Goal: Information Seeking & Learning: Learn about a topic

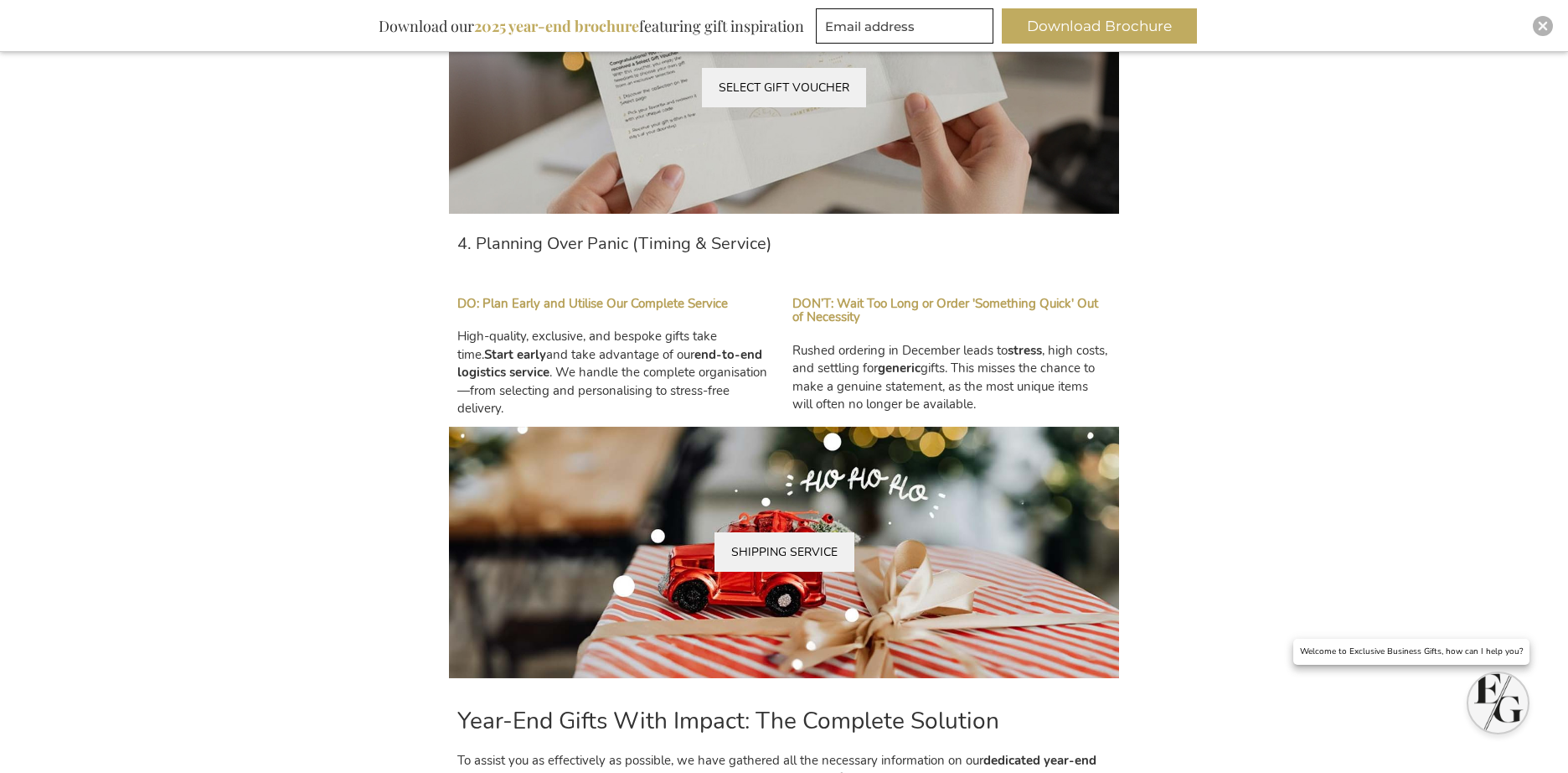
scroll to position [2428, 0]
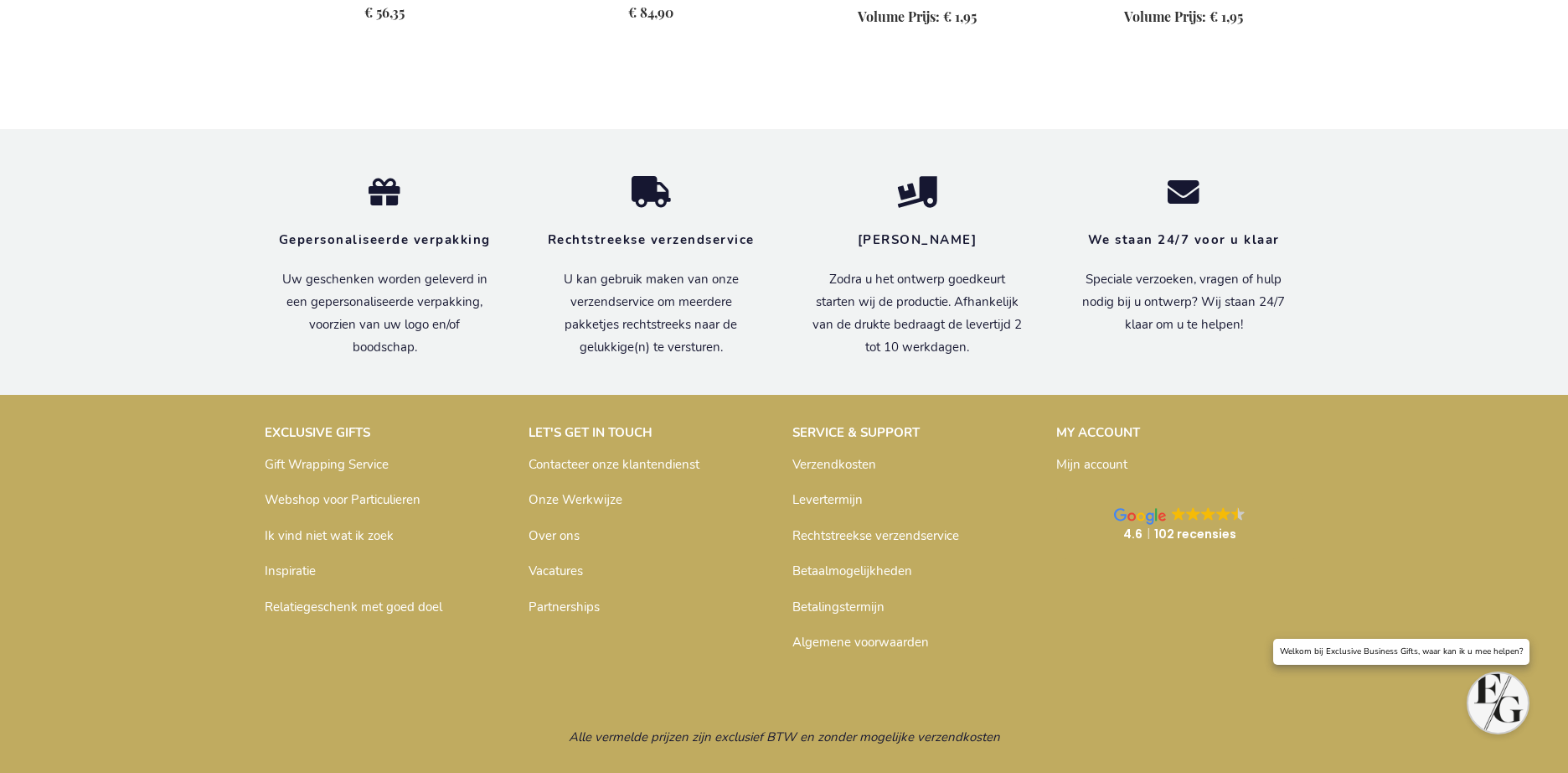
scroll to position [3063, 0]
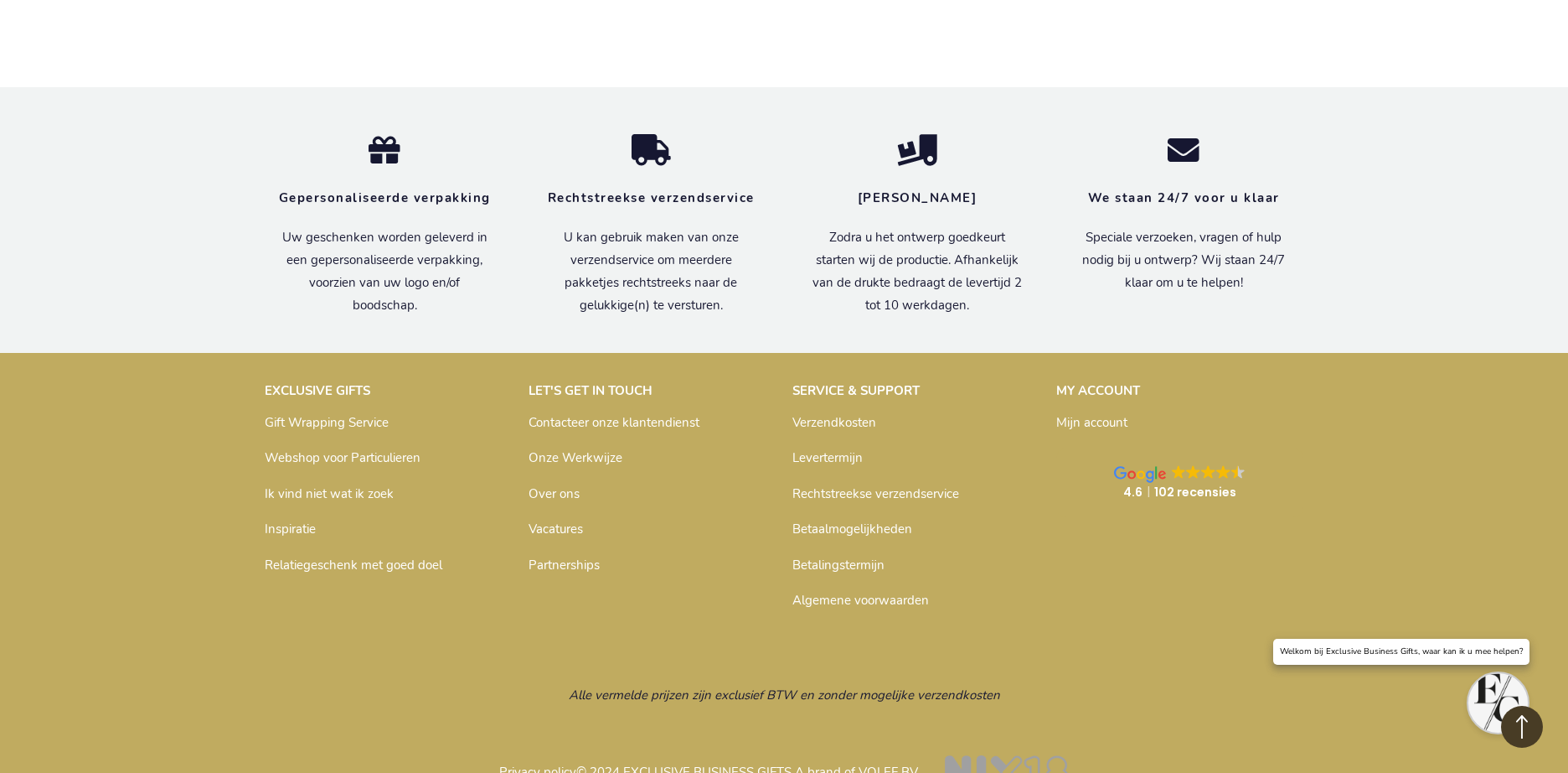
click at [257, 487] on div "EXCLUSIVE GIFTS Gift Wrapping Service Webshop voor Particulieren Ik vind niet w…" at bounding box center [388, 479] width 263 height 213
click at [284, 520] on link "Inspiratie" at bounding box center [290, 528] width 51 height 17
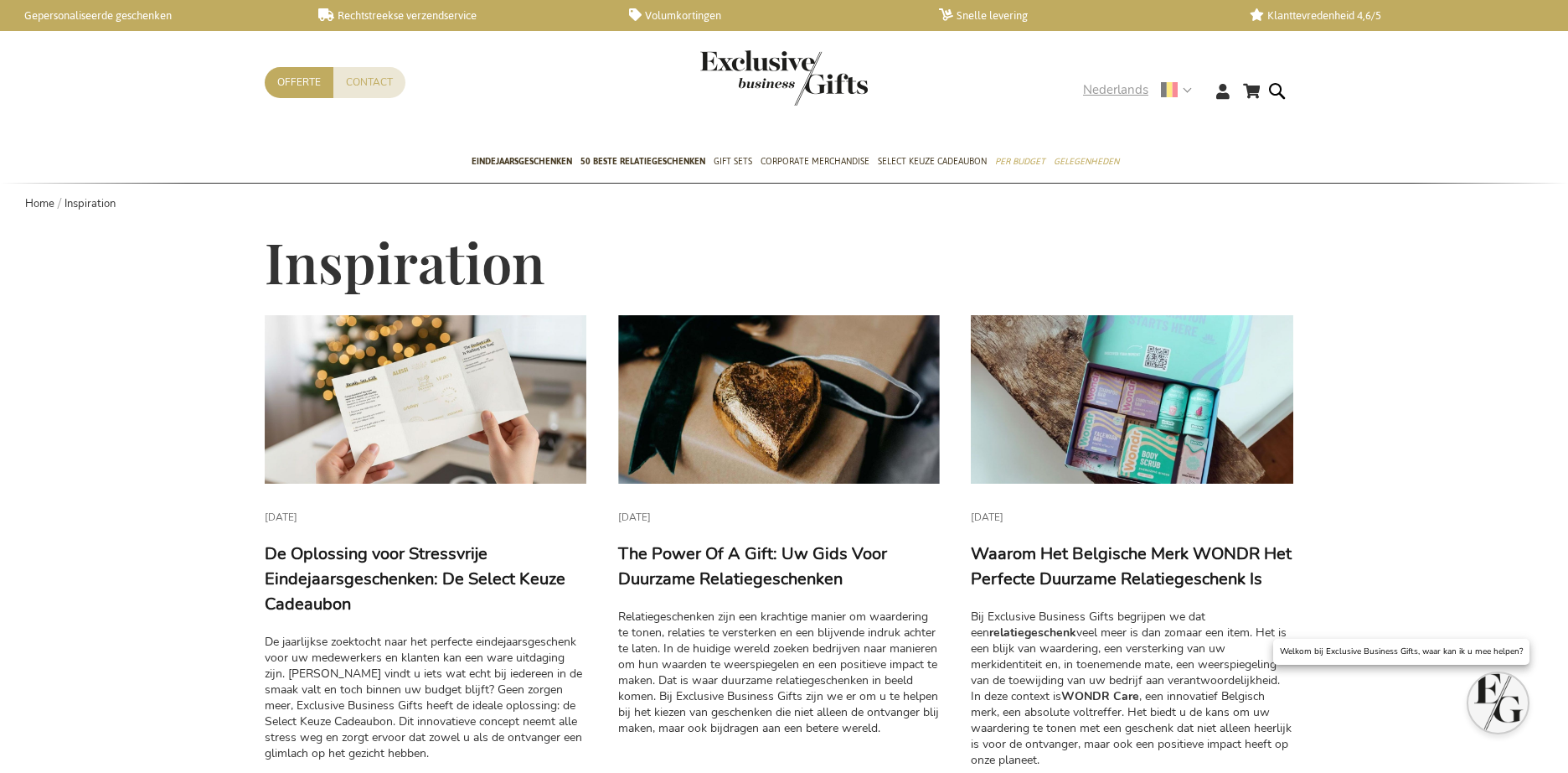
click at [1111, 97] on span "Nederlands" at bounding box center [1116, 90] width 66 height 20
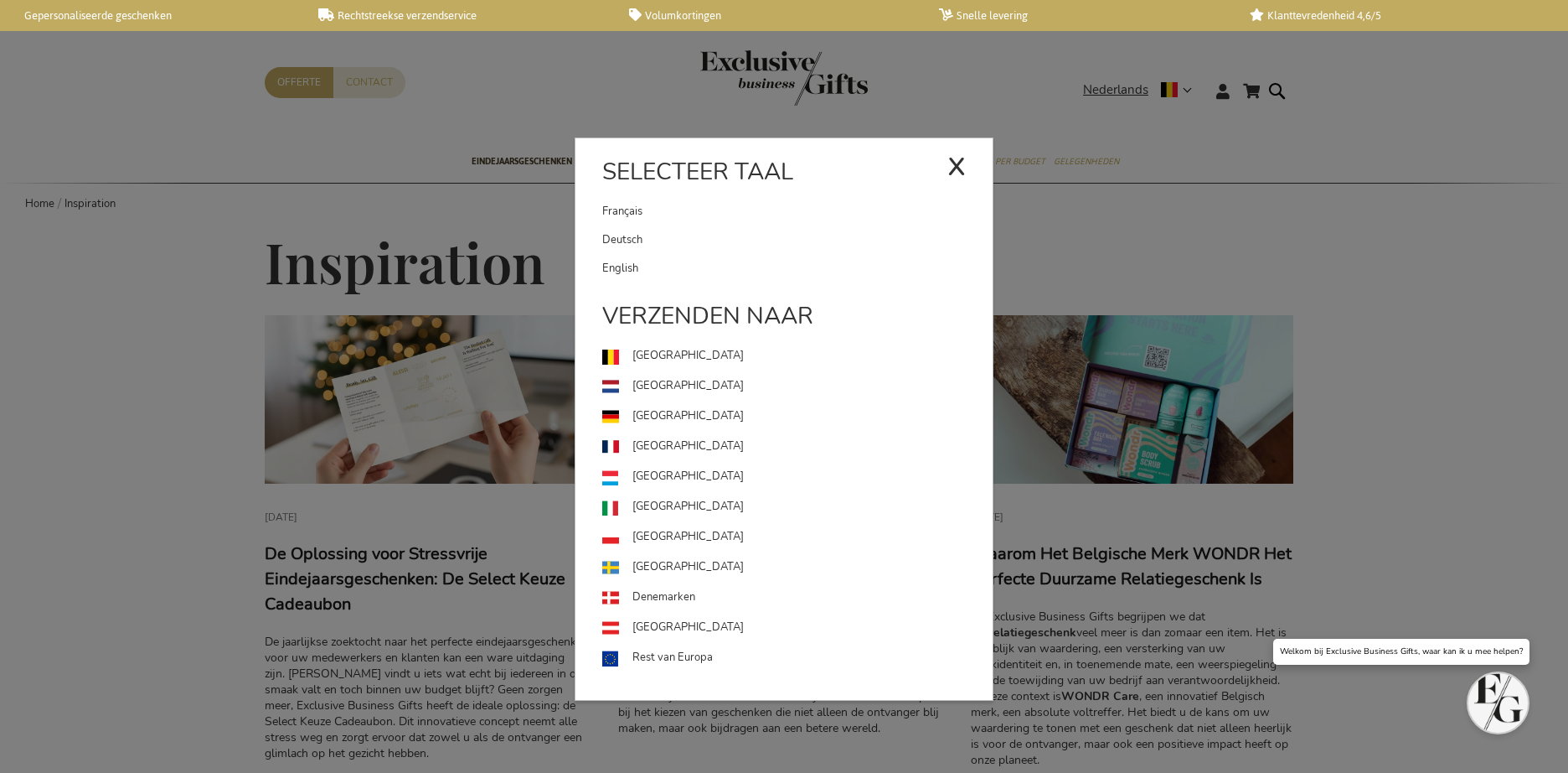
click at [649, 269] on link "English" at bounding box center [797, 267] width 391 height 28
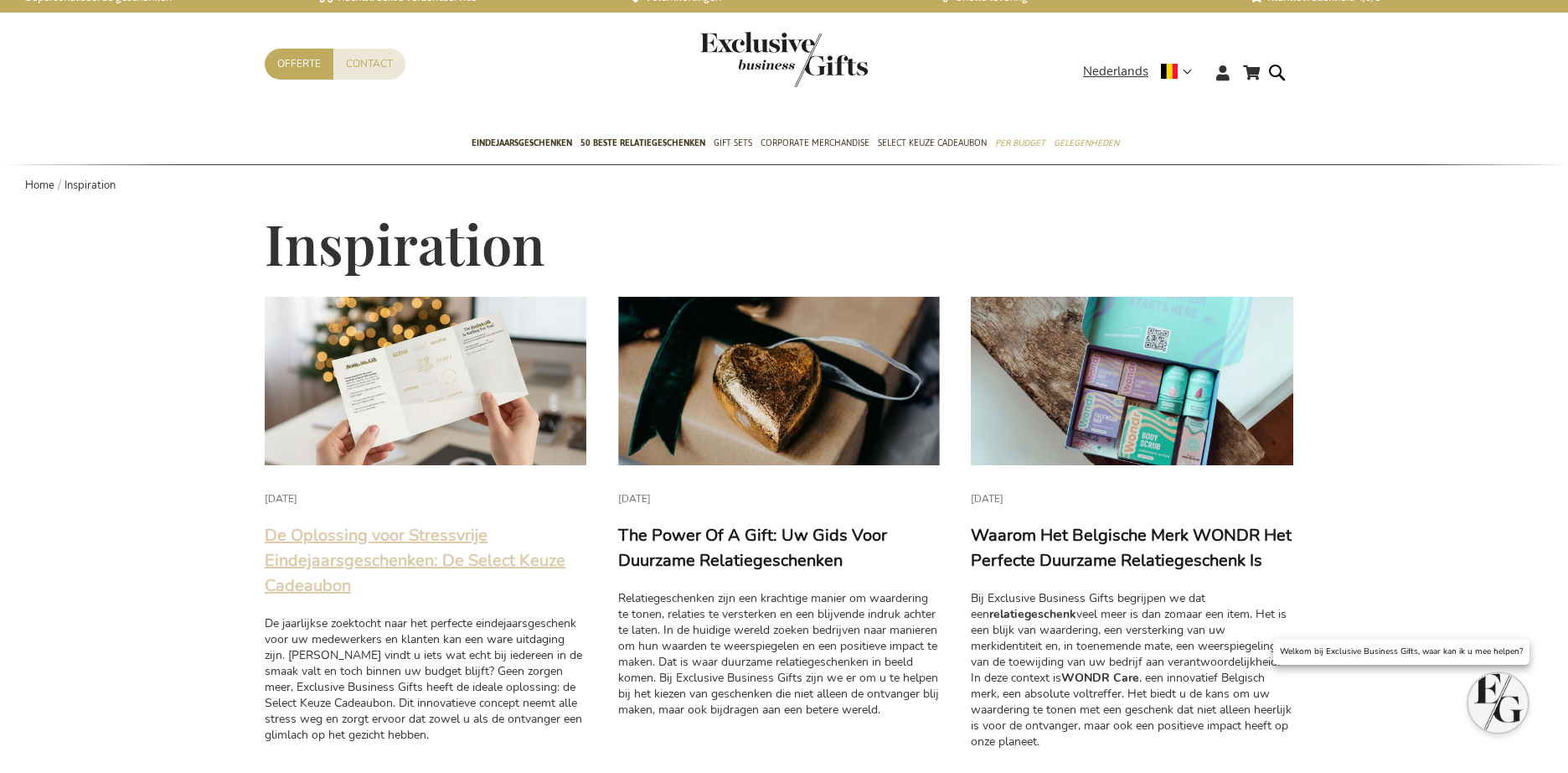
scroll to position [20, 0]
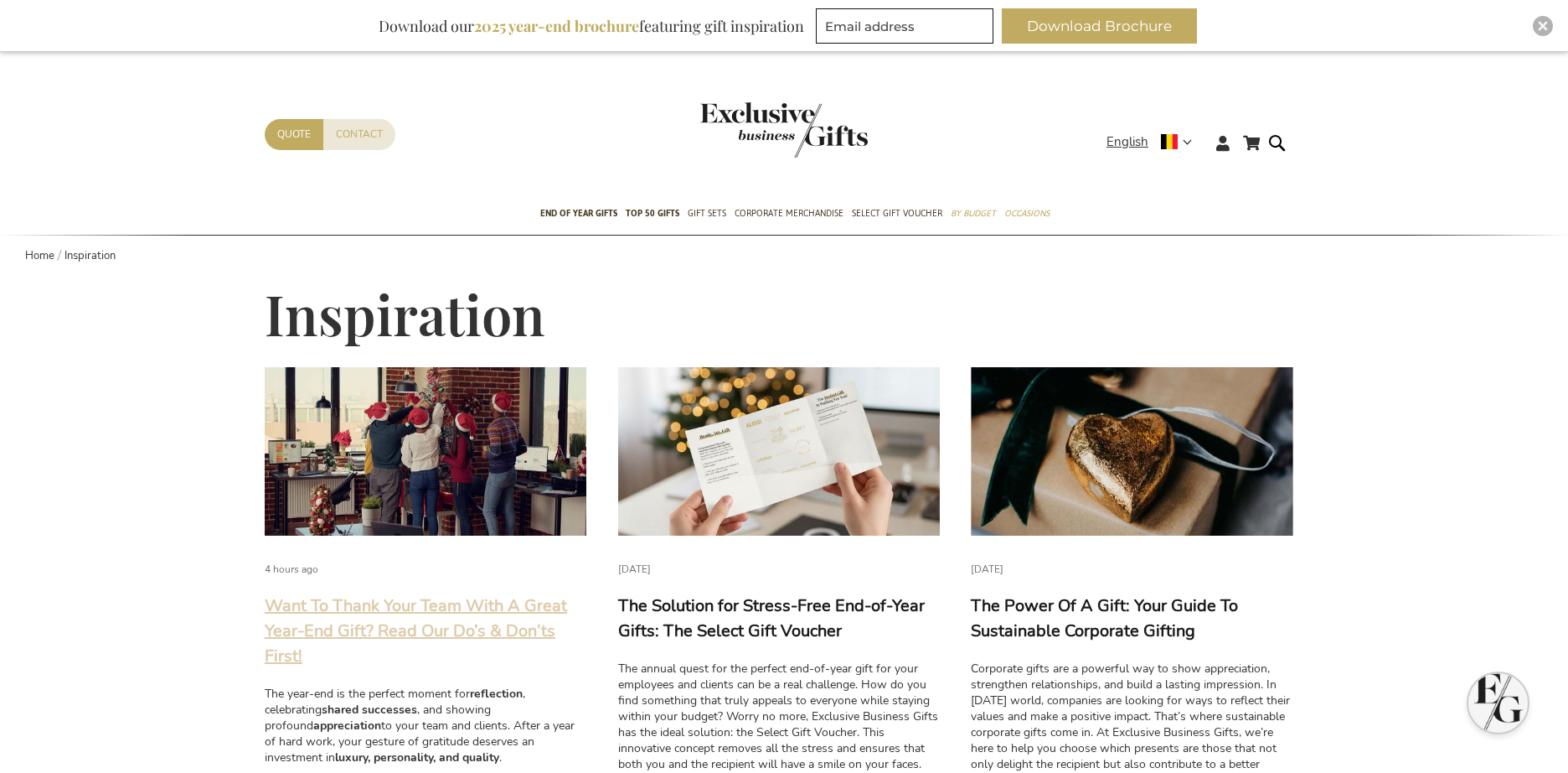
click at [428, 602] on link "Want To Thank Your Team With A Great Year-End Gift? Read Our Do’s & Don’ts Firs…" at bounding box center [415, 630] width 303 height 72
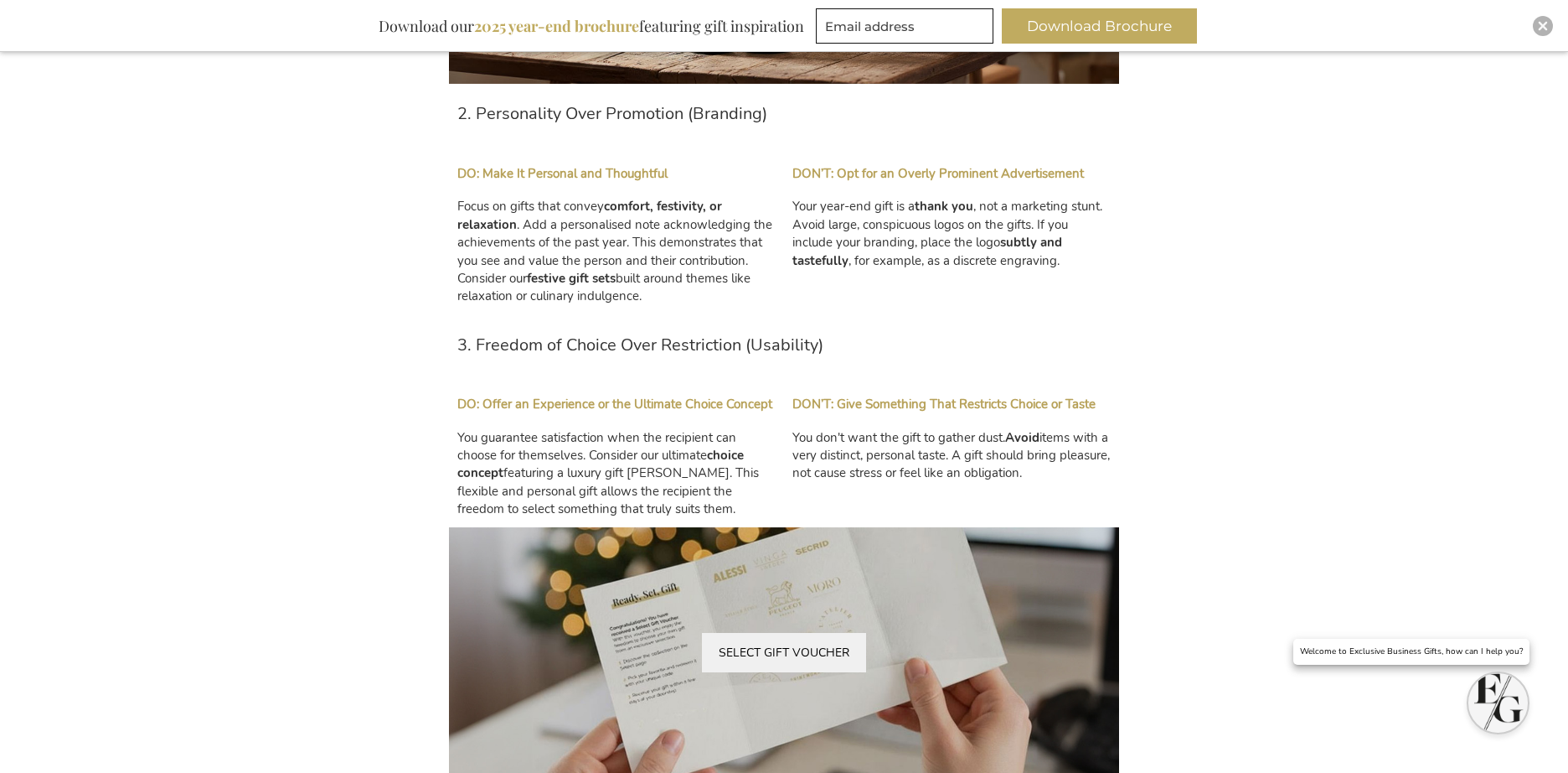
scroll to position [1745, 0]
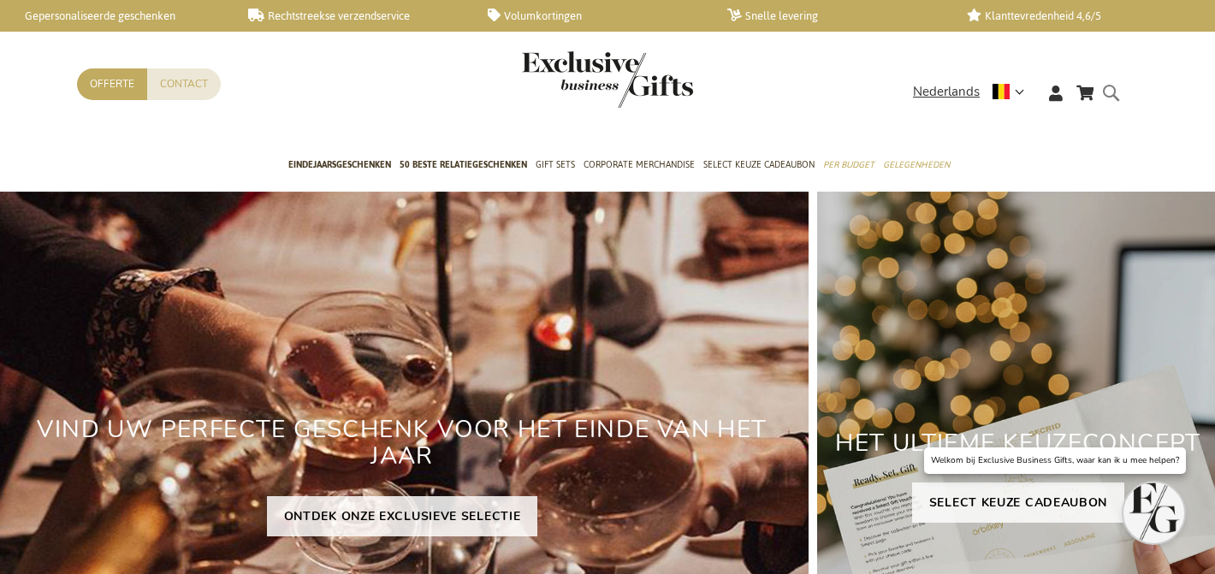
drag, startPoint x: 1126, startPoint y: 109, endPoint x: 1106, endPoint y: 97, distance: 23.5
click at [1125, 109] on div at bounding box center [1124, 106] width 34 height 49
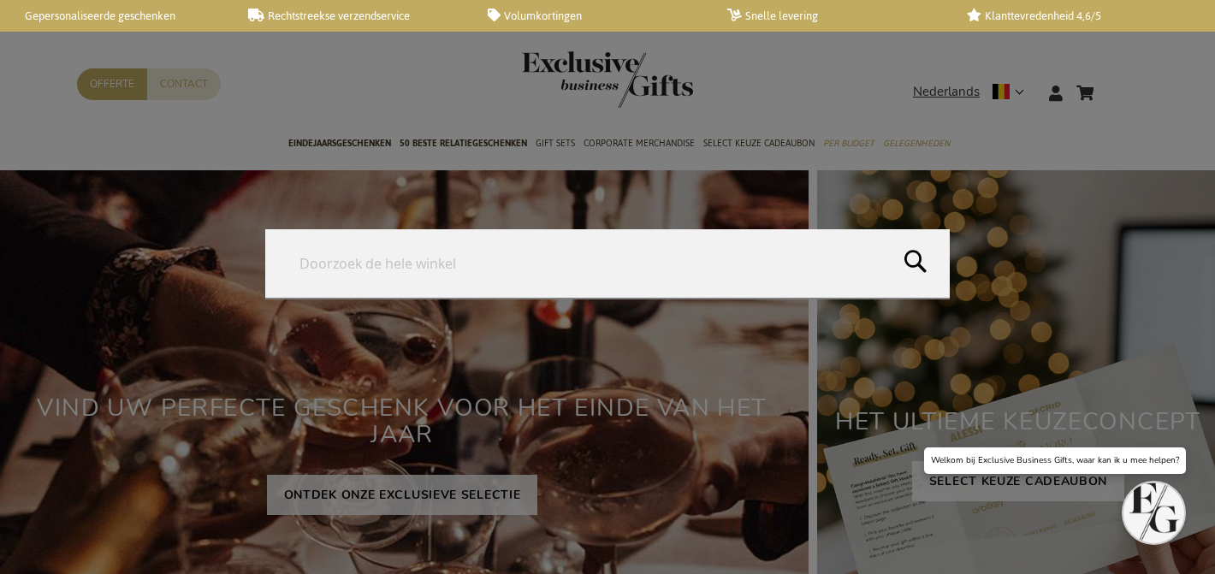
click at [1107, 82] on form "Search Search" at bounding box center [1115, 82] width 17 height 0
type input "tapas"
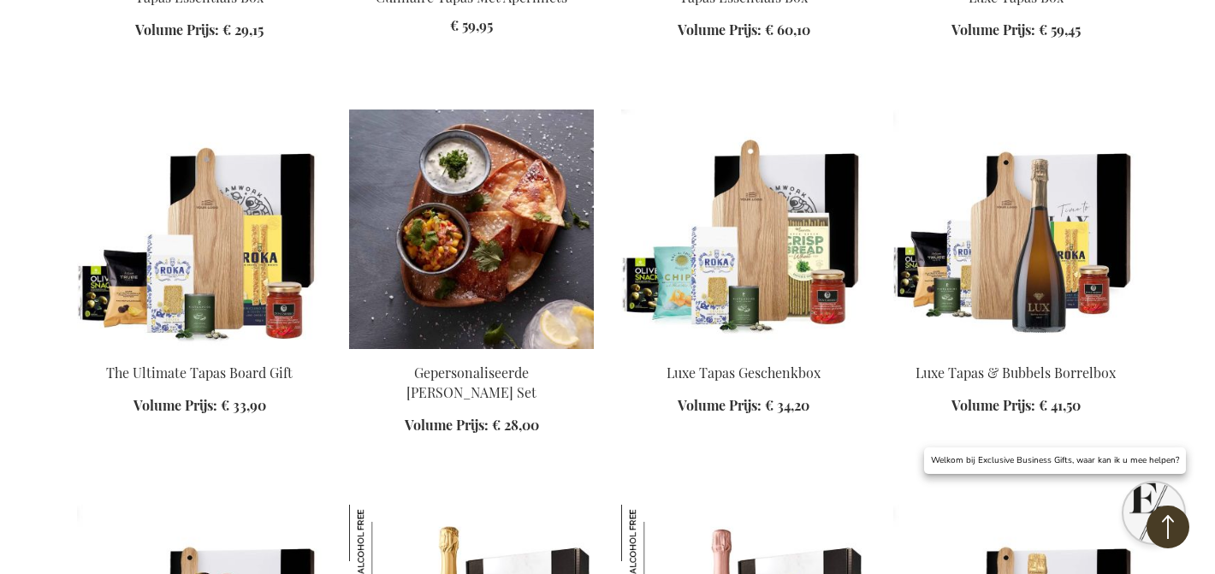
scroll to position [915, 0]
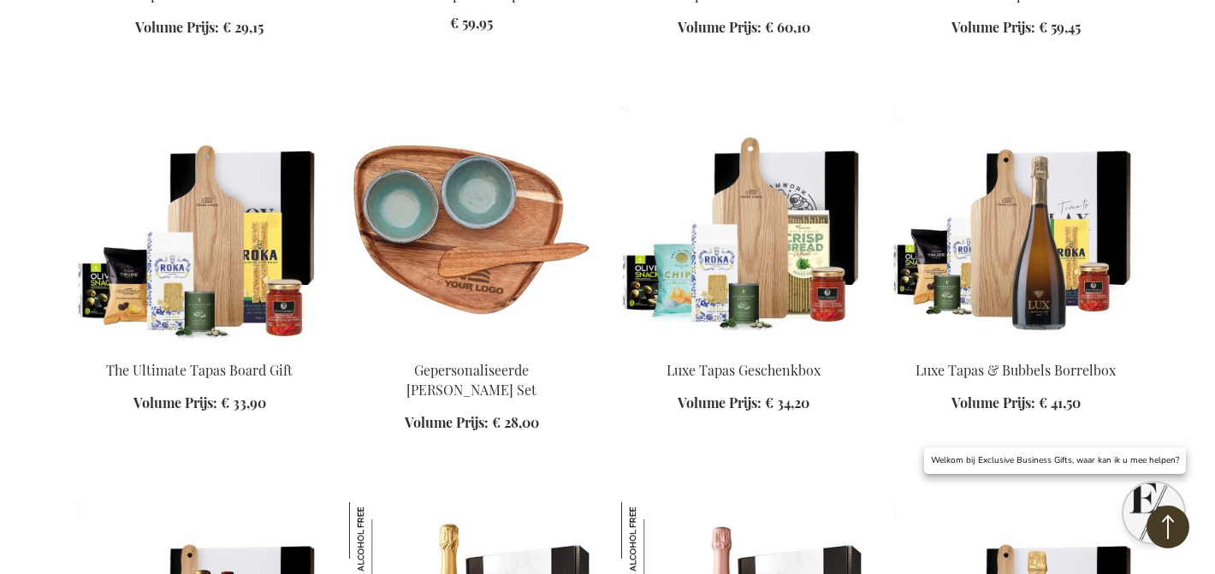
click at [216, 214] on img at bounding box center [199, 227] width 245 height 240
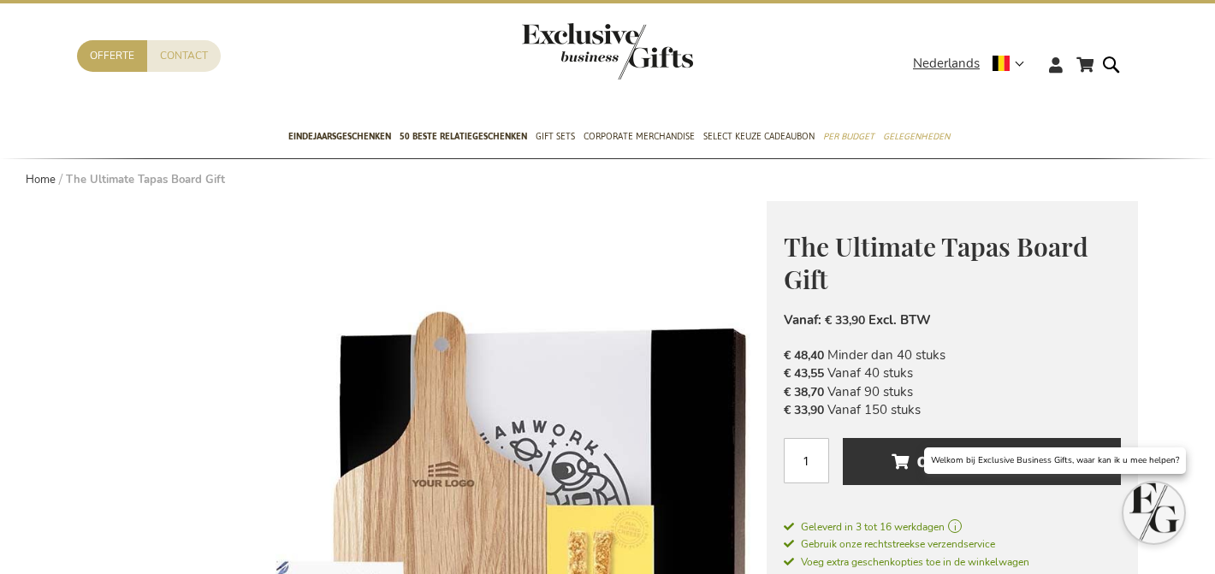
click at [895, 255] on span "The Ultimate Tapas Board Gift" at bounding box center [936, 263] width 305 height 68
click at [895, 254] on span "The Ultimate Tapas Board Gift" at bounding box center [936, 263] width 305 height 68
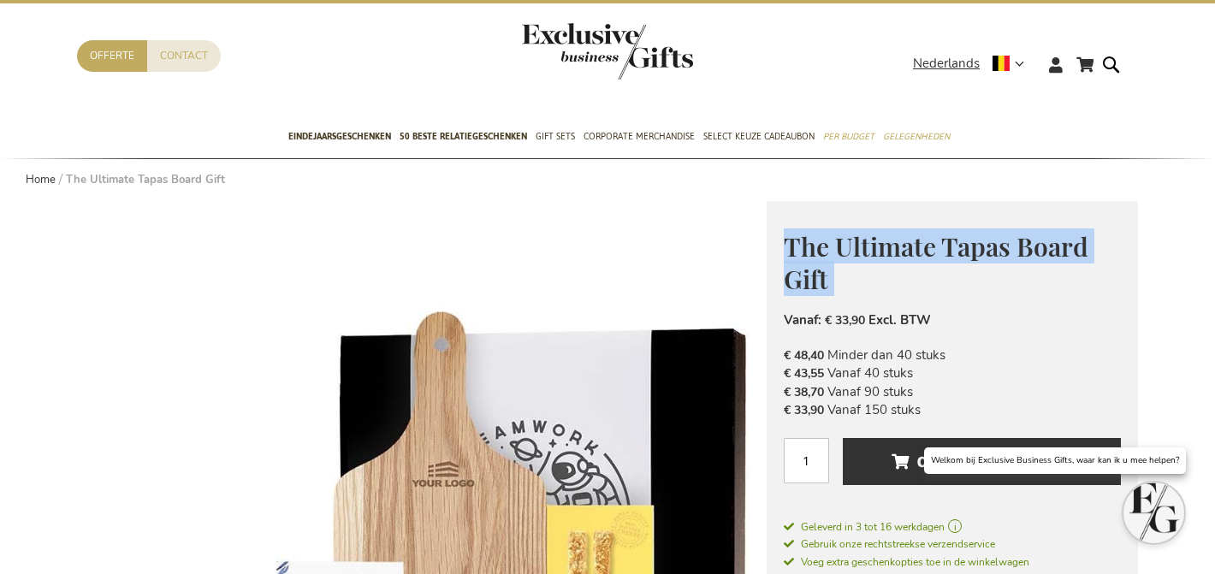
click at [895, 254] on span "The Ultimate Tapas Board Gift" at bounding box center [936, 263] width 305 height 68
copy div "The Ultimate Tapas Board Gift € 48,40 Excl. BTW"
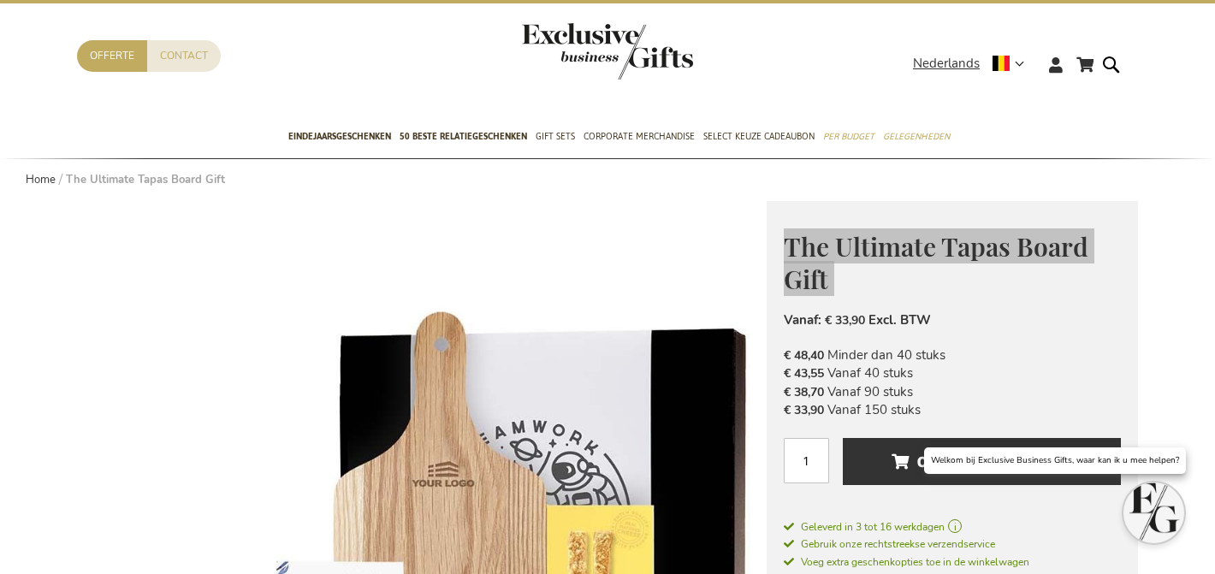
scroll to position [25, 0]
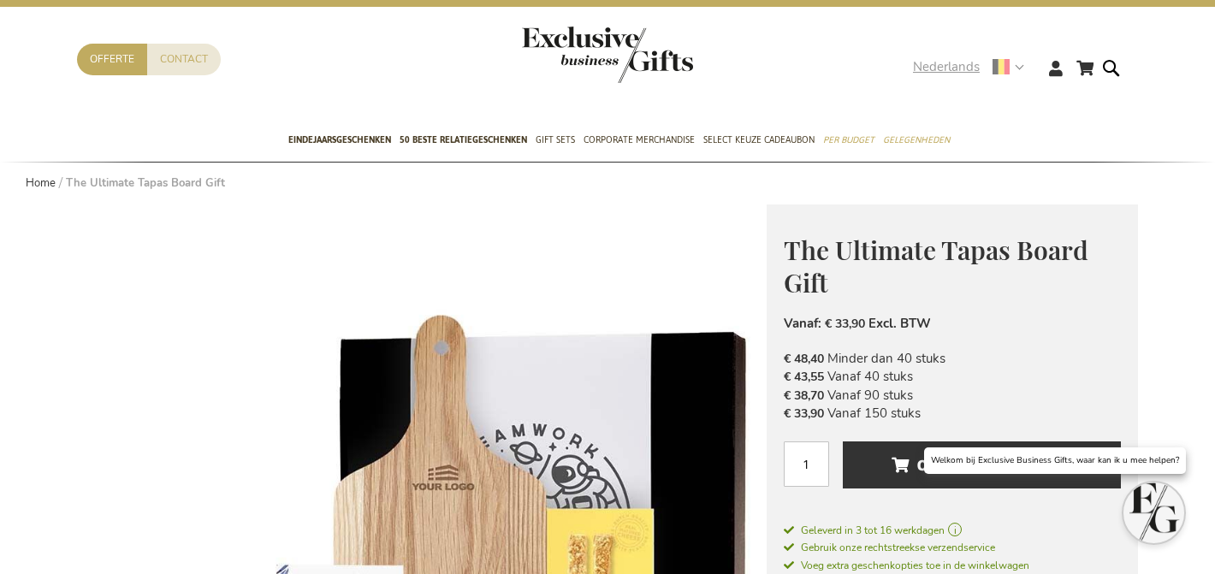
click at [937, 56] on div "Winkelwagen Winkelwagen 0 Sluiten U heeft geen product(en) in uw winkelwagen. G…" at bounding box center [607, 82] width 1088 height 76
click at [942, 70] on span "Nederlands" at bounding box center [946, 67] width 67 height 20
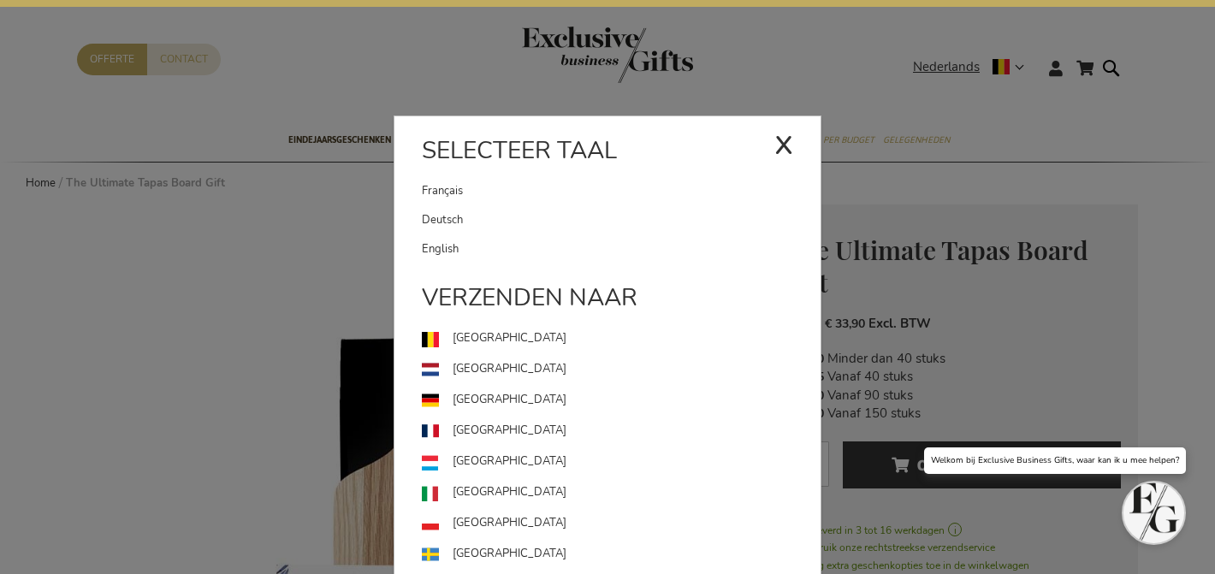
click at [597, 251] on link "English" at bounding box center [621, 248] width 399 height 29
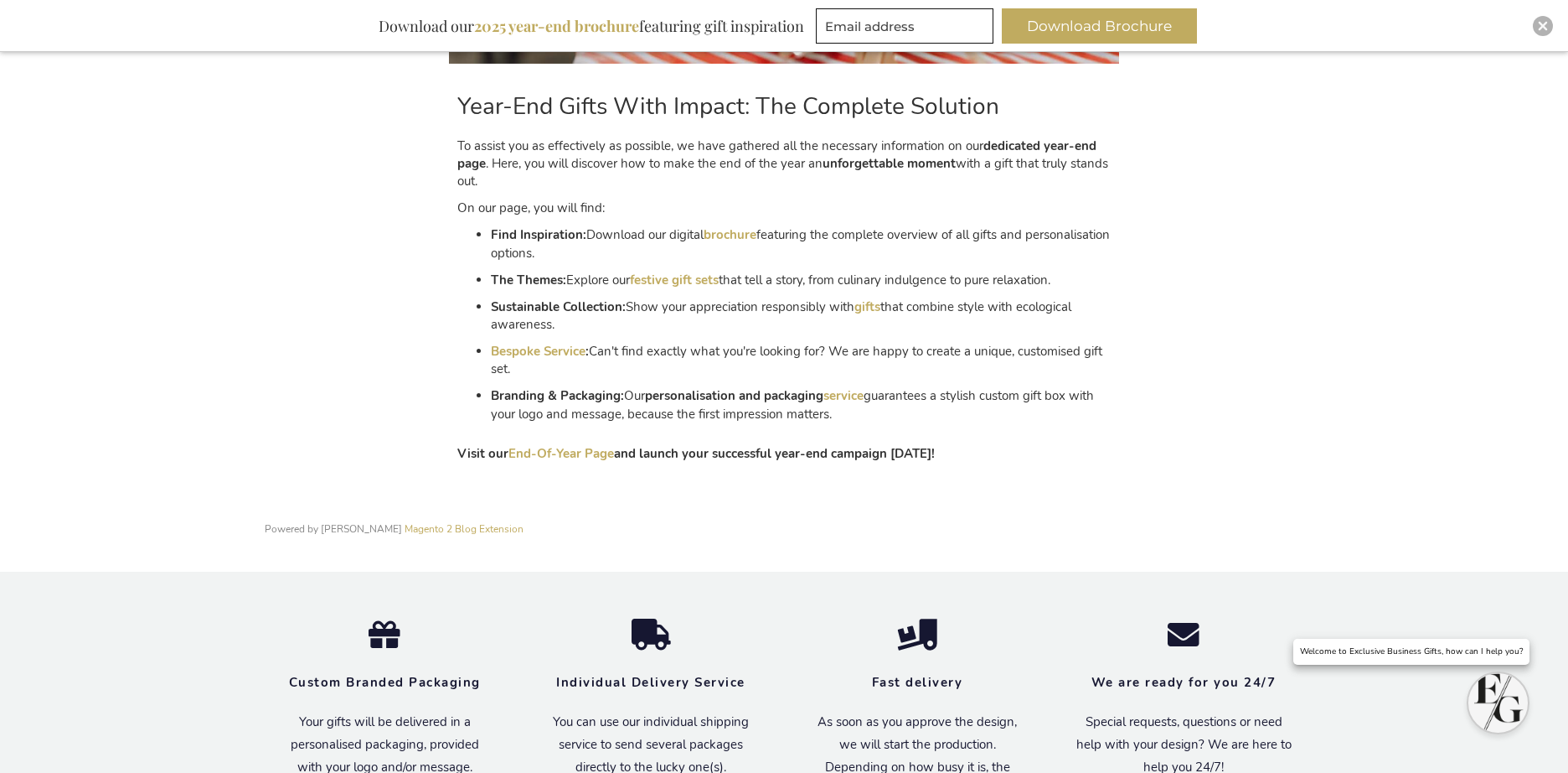
scroll to position [3170, 0]
click at [999, 463] on div "Year-End Gifts With Impact: The Complete Solution To assist you as effectively …" at bounding box center [784, 266] width 670 height 409
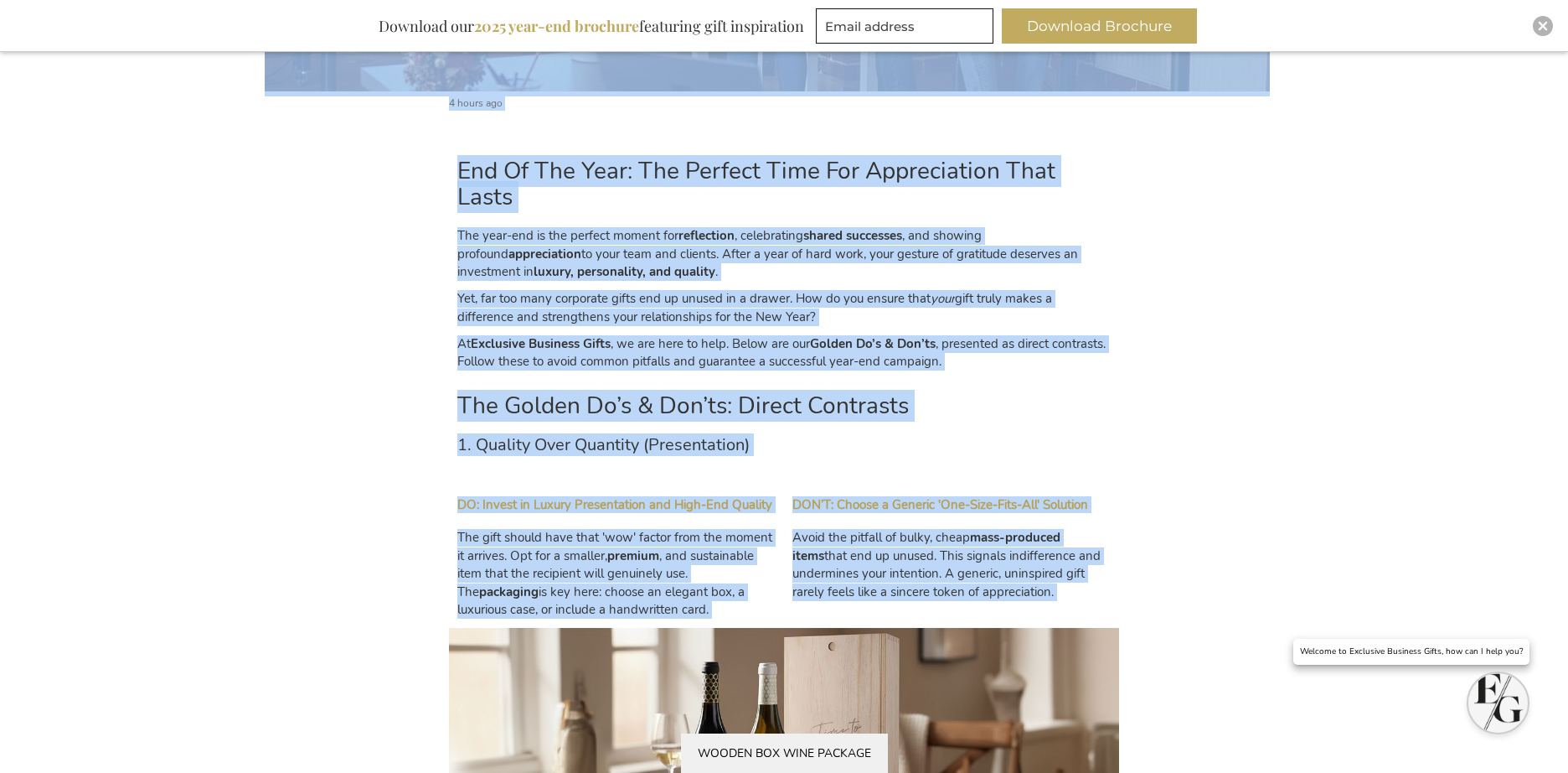
scroll to position [819, 0]
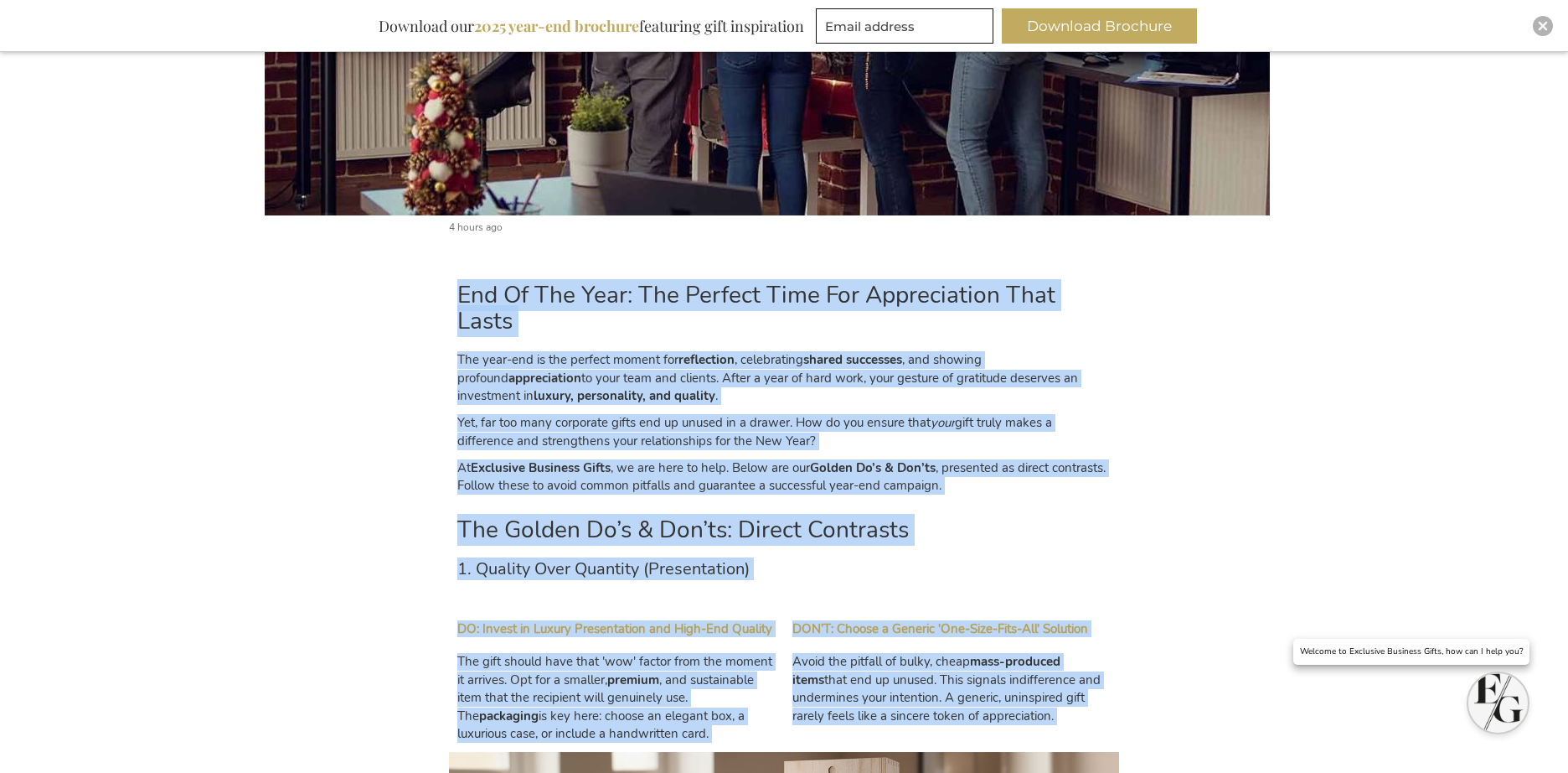
drag, startPoint x: 998, startPoint y: 465, endPoint x: 454, endPoint y: 298, distance: 569.1
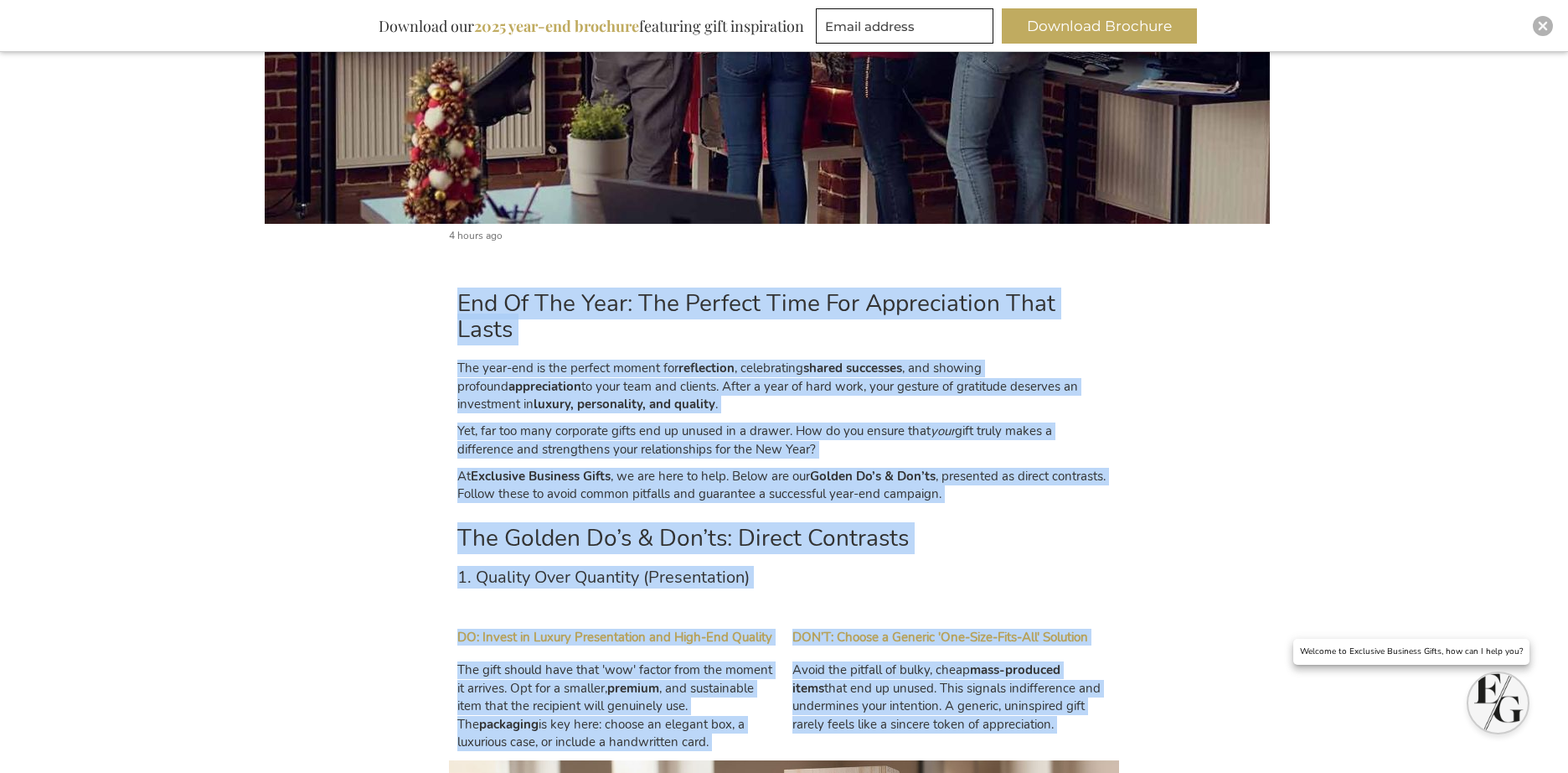
copy div "End Of The Year: The Perfect Time For Appreciation That Lasts The year-end is t…"
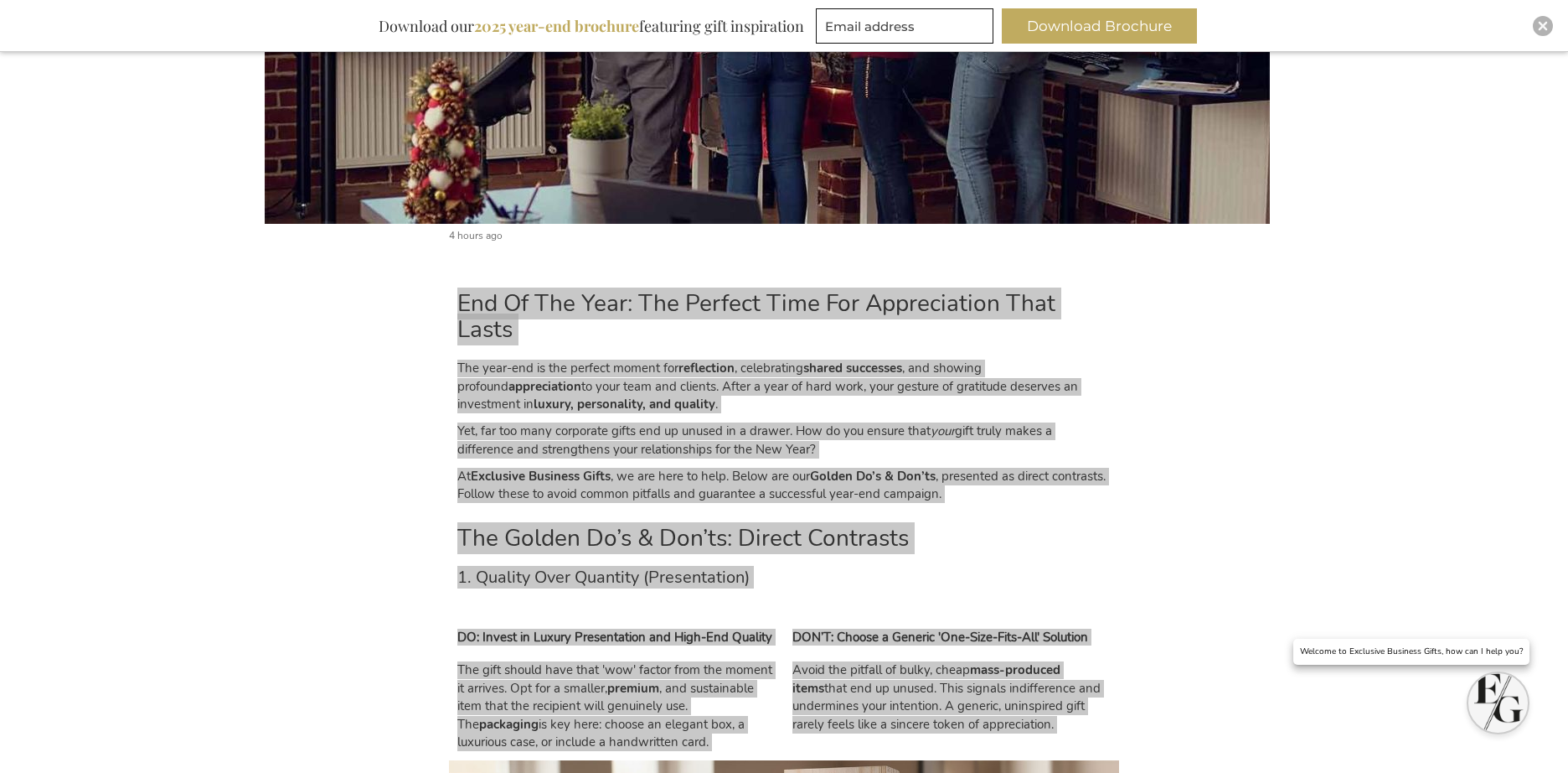
scroll to position [0, 0]
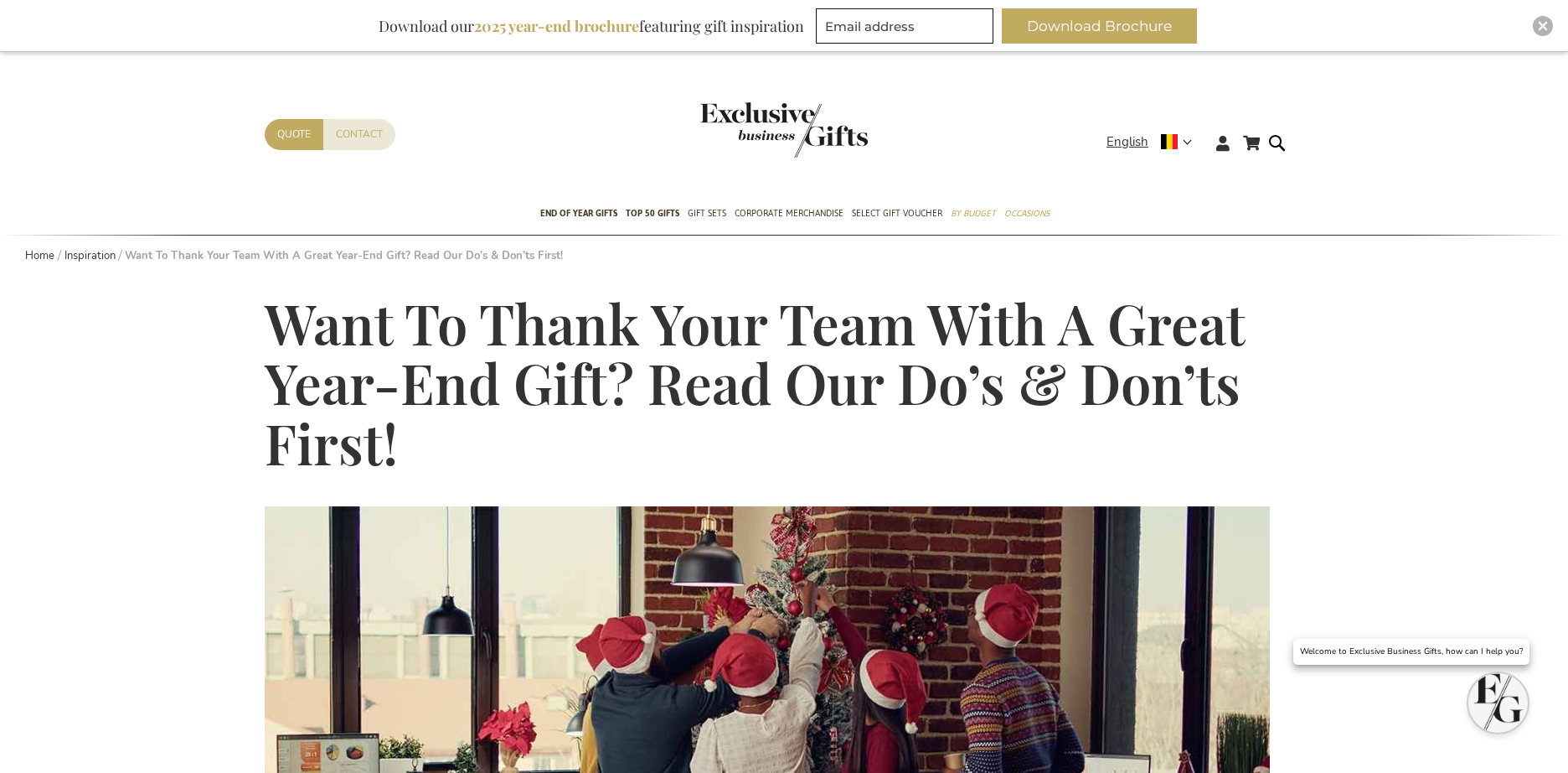
click at [509, 364] on span "Want To Thank Your Team With A Great Year-End Gift? Read Our Do’s & Don’ts Firs…" at bounding box center [754, 383] width 980 height 192
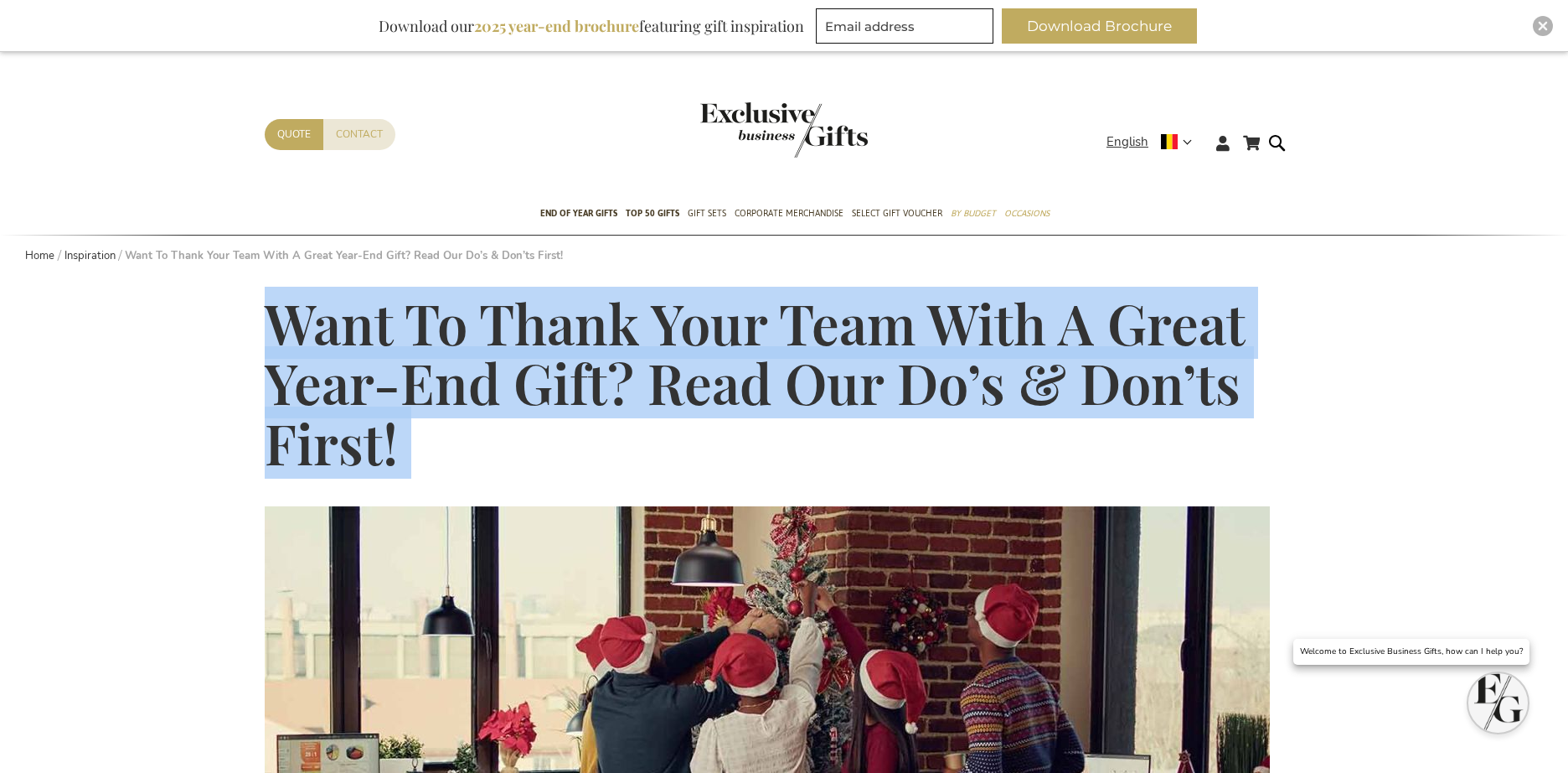
click at [509, 364] on span "Want To Thank Your Team With A Great Year-End Gift? Read Our Do’s & Don’ts Firs…" at bounding box center [754, 383] width 980 height 192
copy main "Want To Thank Your Team With A Great Year-End Gift? Read Our Do’s & Don’ts Firs…"
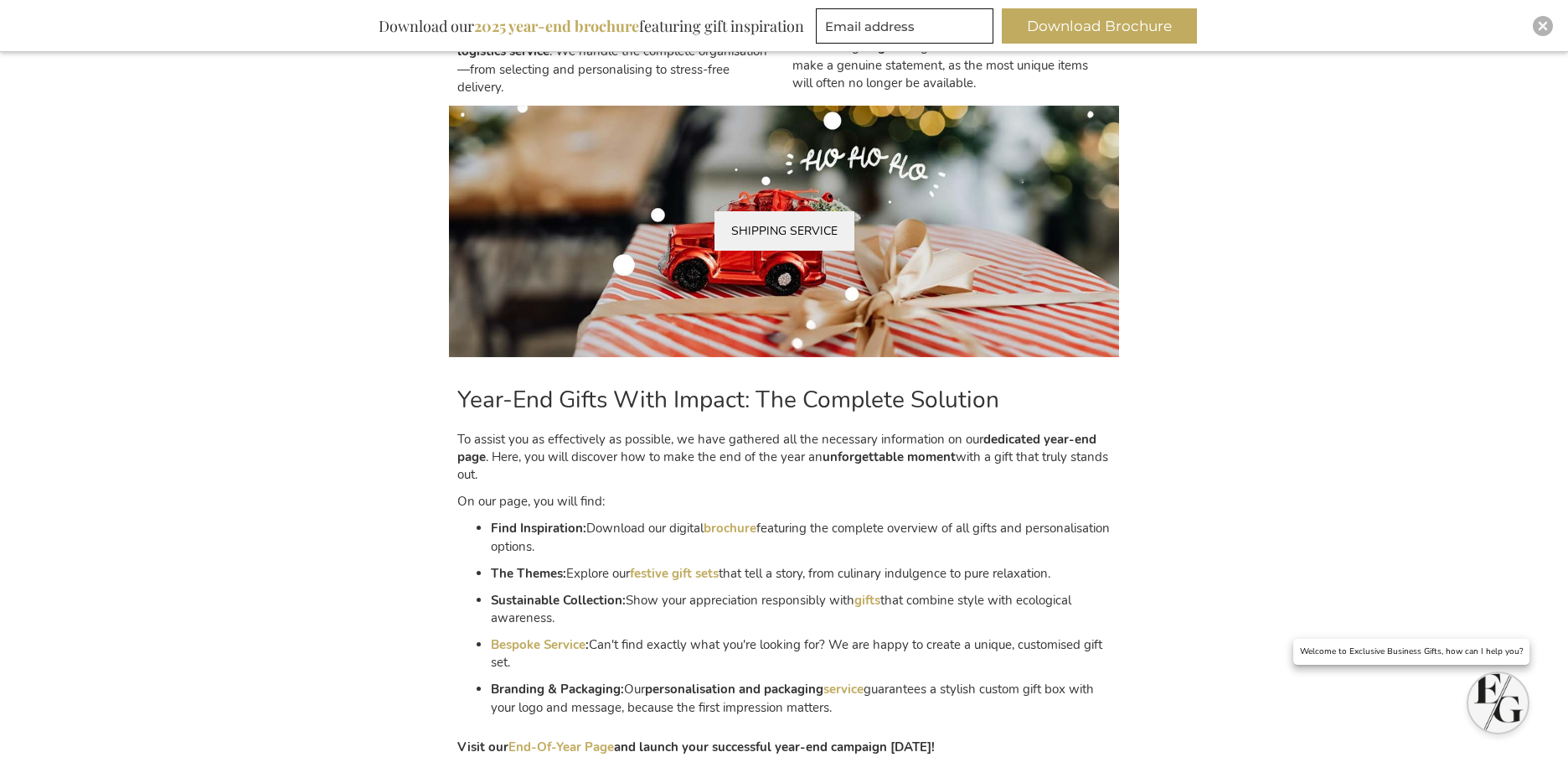
scroll to position [2600, 0]
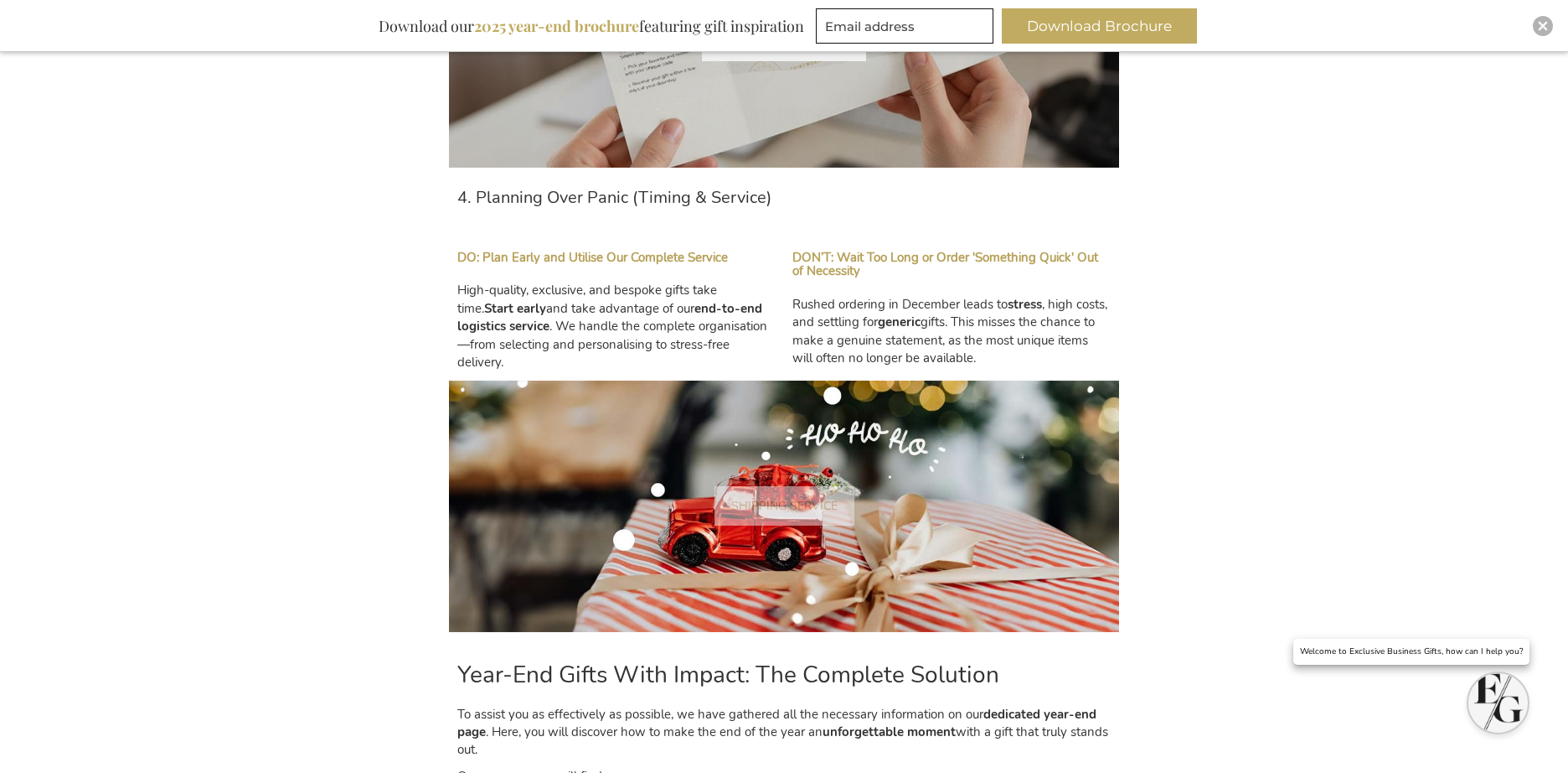
click at [759, 513] on link "SHIPPING SERVICE" at bounding box center [784, 506] width 140 height 39
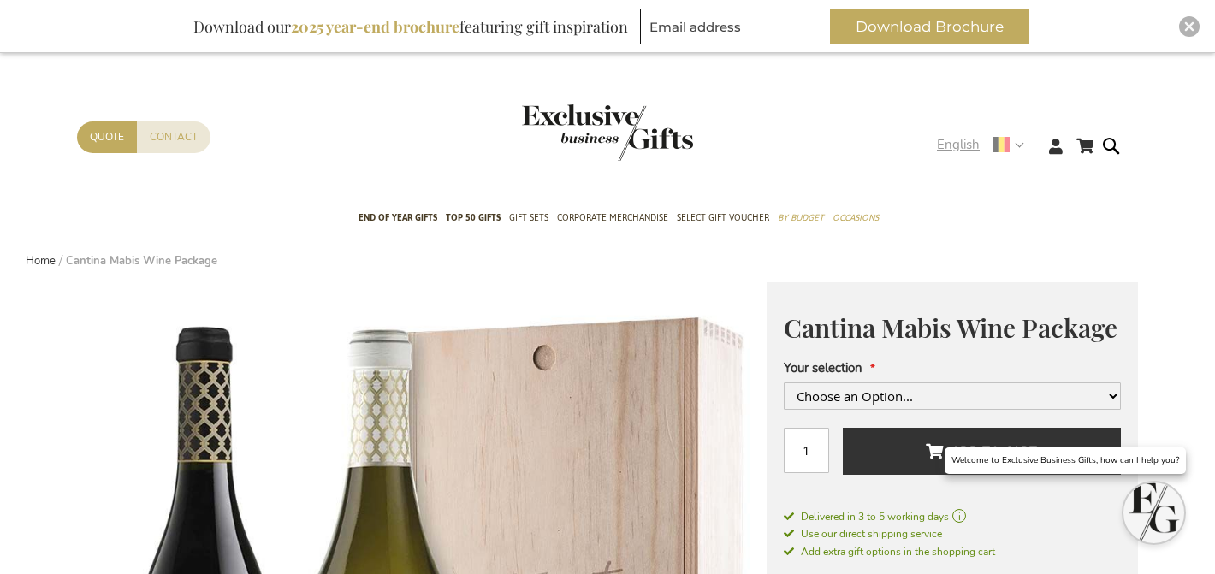
click at [960, 144] on span "English" at bounding box center [958, 145] width 43 height 20
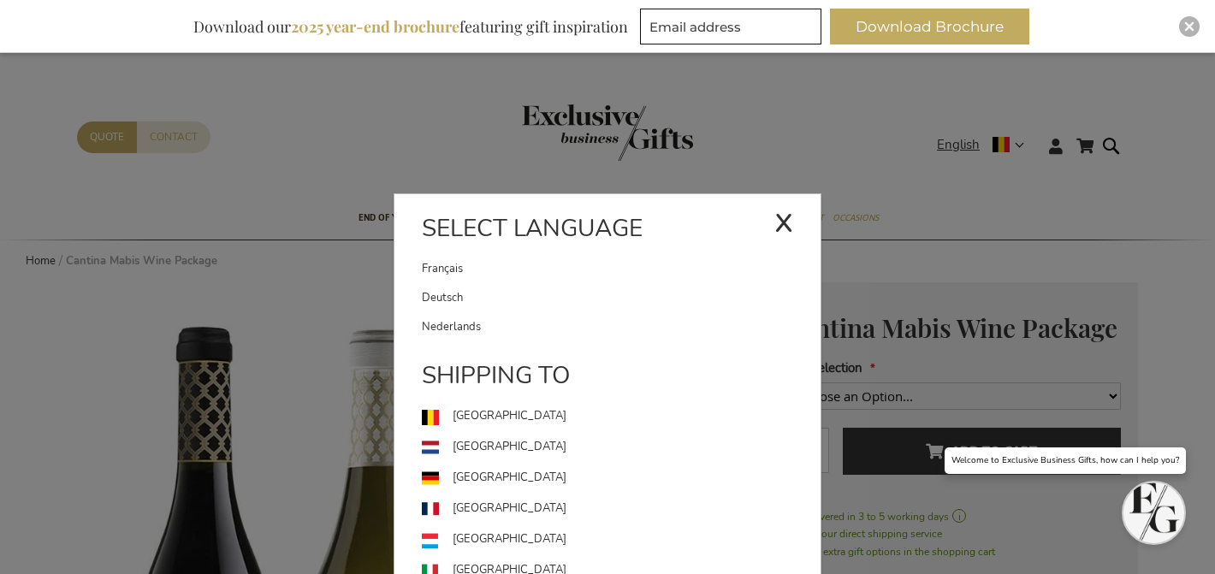
click at [619, 319] on link "Nederlands" at bounding box center [621, 326] width 399 height 29
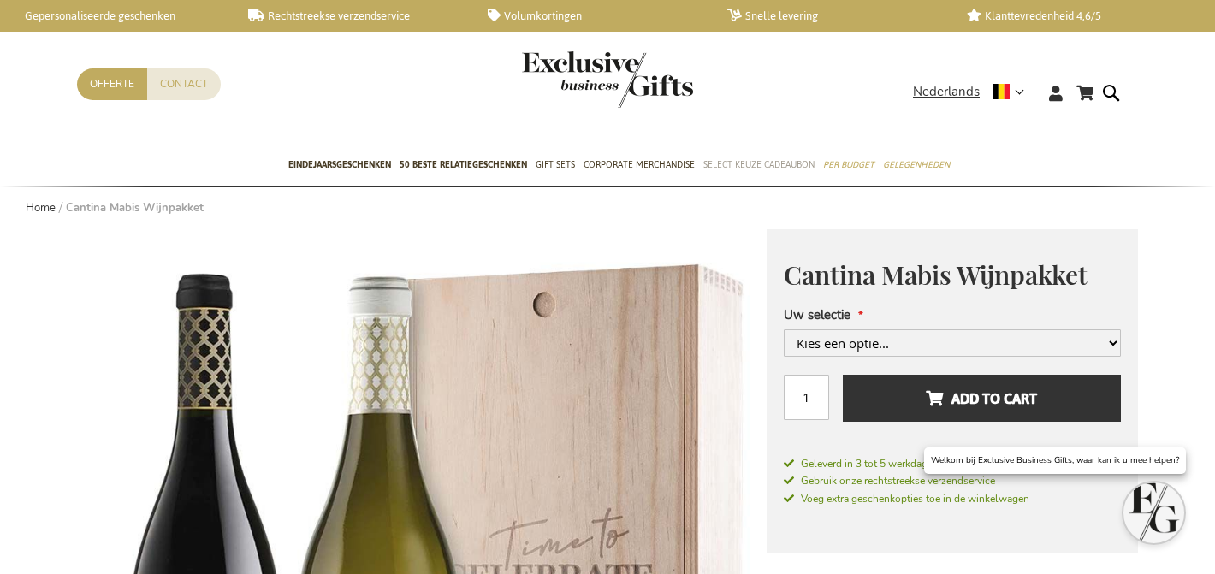
click at [782, 164] on span "Select Keuze Cadeaubon" at bounding box center [758, 165] width 111 height 18
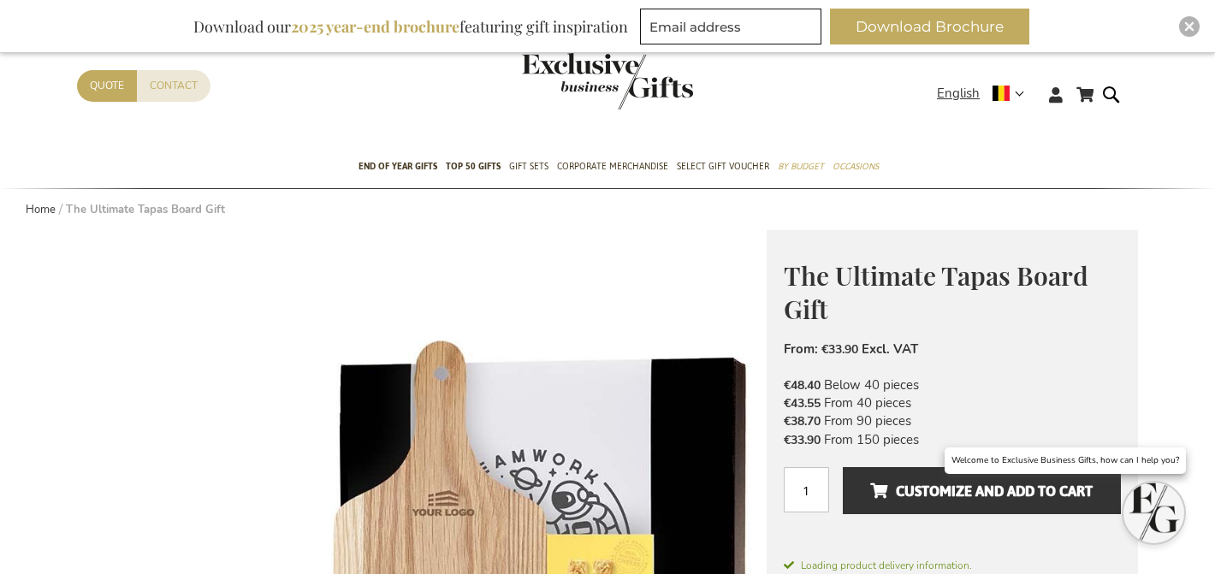
click at [959, 92] on header "My Cart My Cart 0 Close You have no items in your shopping cart. Skip to Conten…" at bounding box center [607, 74] width 1215 height 145
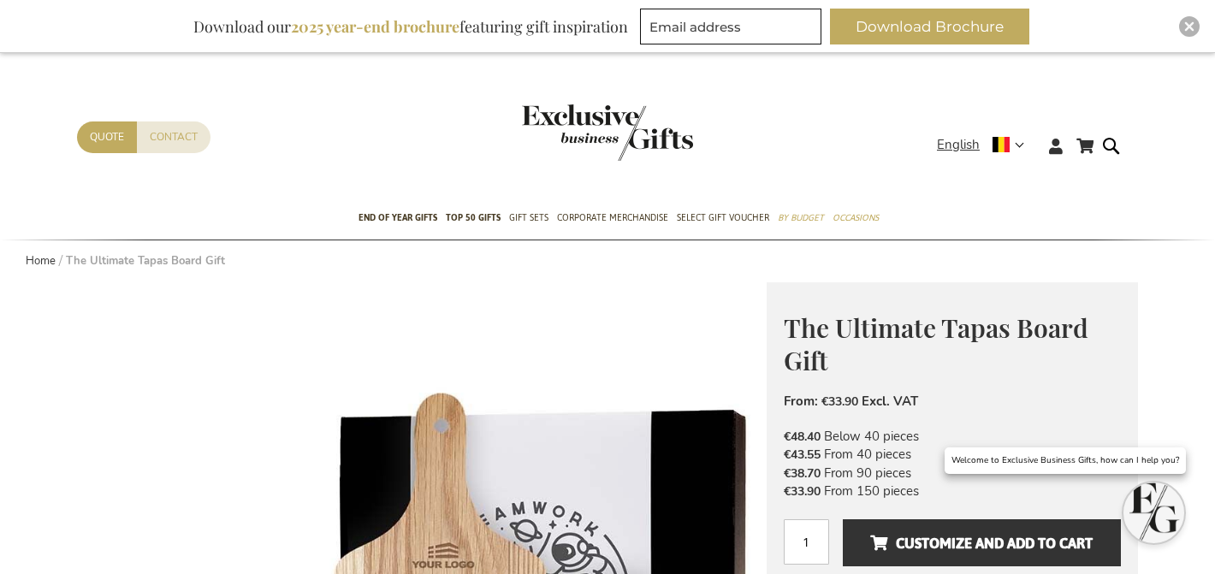
click at [966, 130] on div "My Cart My Cart 0 Close You have no items in your shopping cart. Skip to Conten…" at bounding box center [607, 159] width 1088 height 76
click at [965, 143] on span "English" at bounding box center [958, 145] width 43 height 20
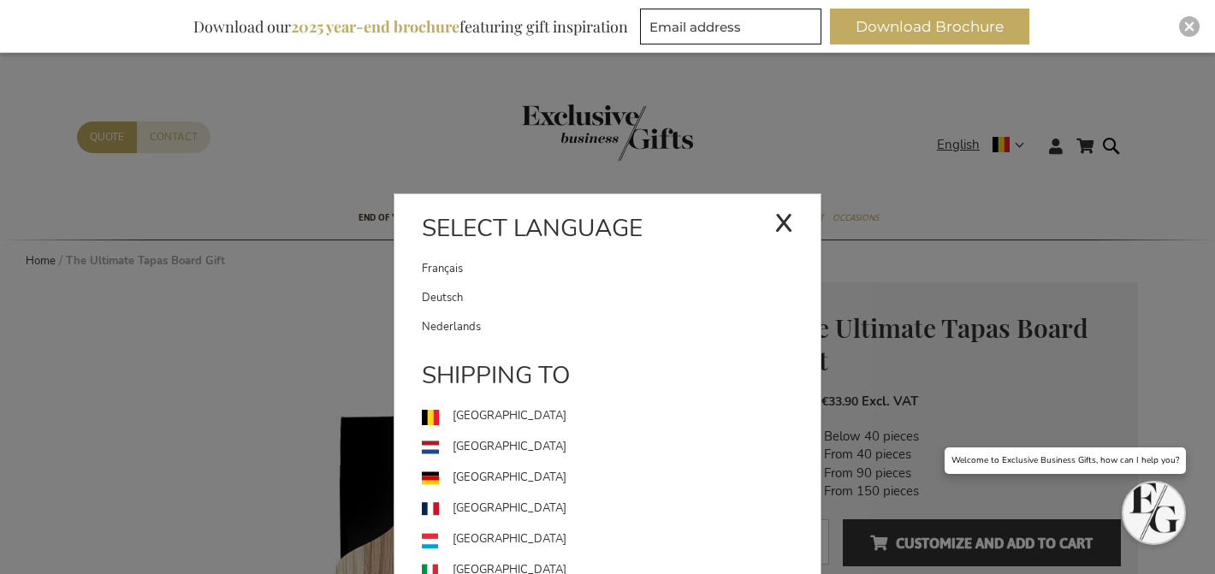
drag, startPoint x: 535, startPoint y: 316, endPoint x: 547, endPoint y: 315, distance: 12.0
click at [535, 316] on link "Nederlands" at bounding box center [621, 326] width 399 height 29
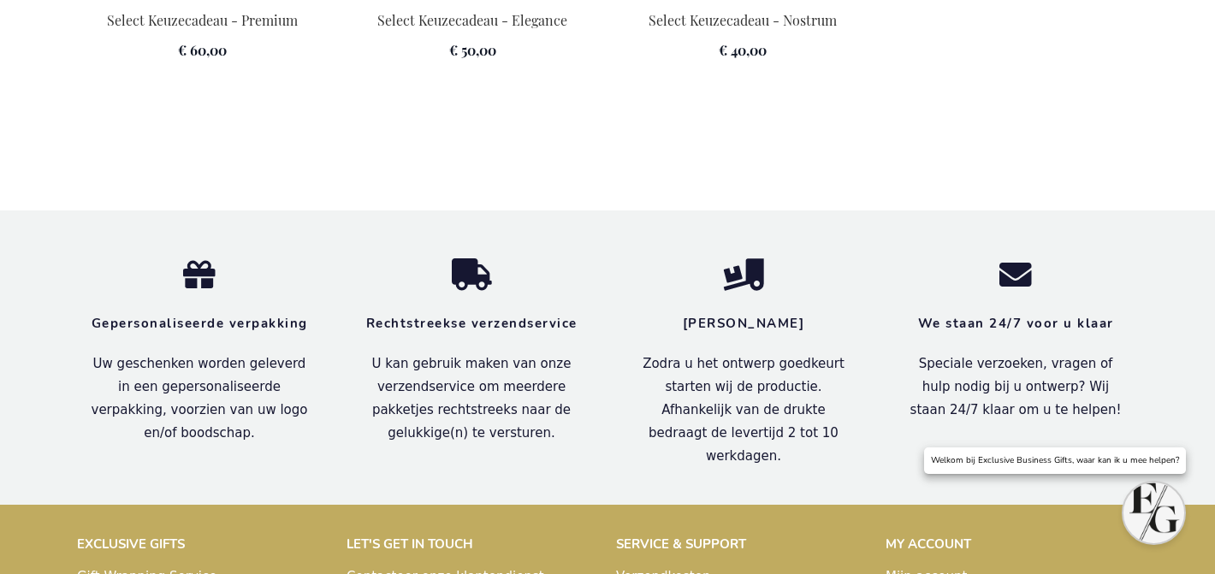
scroll to position [3508, 0]
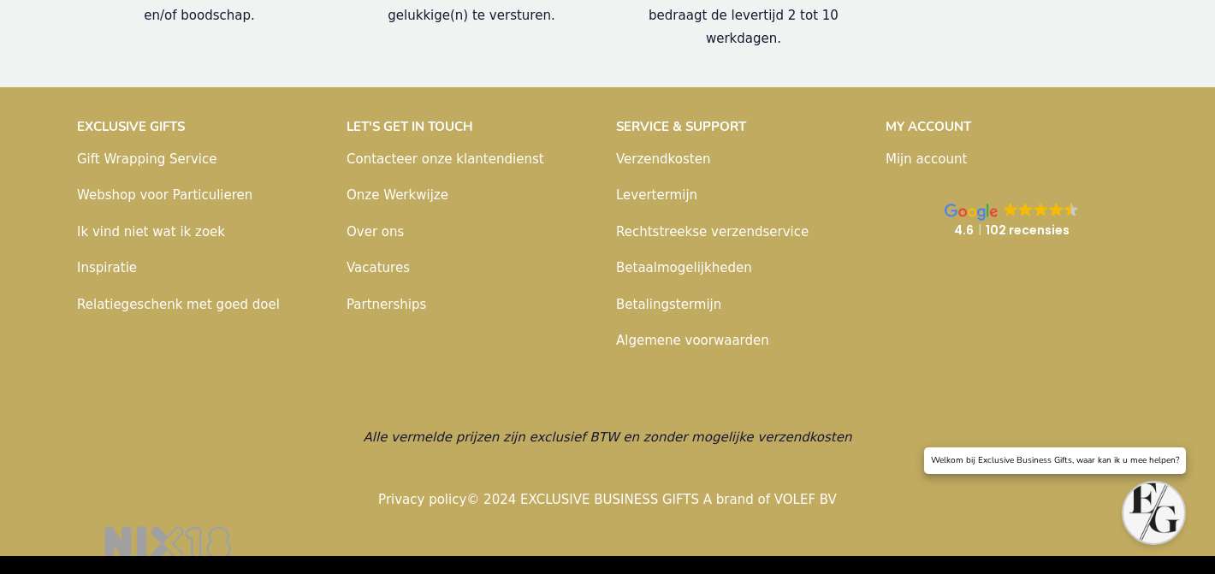
click at [121, 261] on link "Inspiratie" at bounding box center [107, 267] width 60 height 15
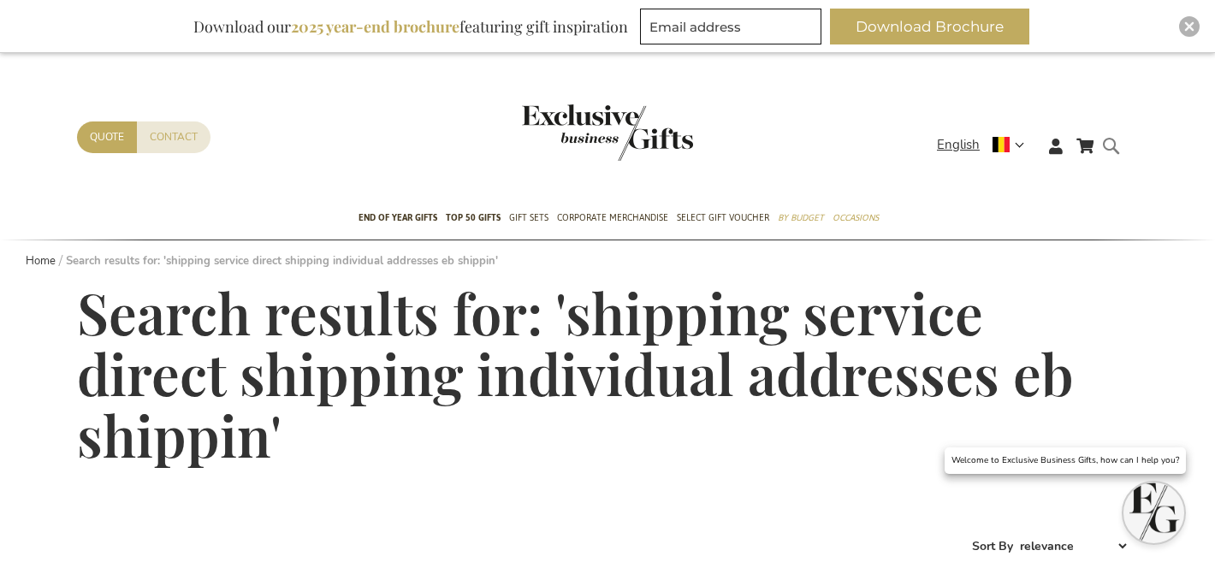
drag, startPoint x: 1115, startPoint y: 150, endPoint x: 1097, endPoint y: 156, distance: 18.9
click at [1115, 150] on form "Search shipping service direct shipping individual addresses eb shippin Search" at bounding box center [1115, 159] width 17 height 49
type input "shipping service direct shipping individual addresses eb shippin"
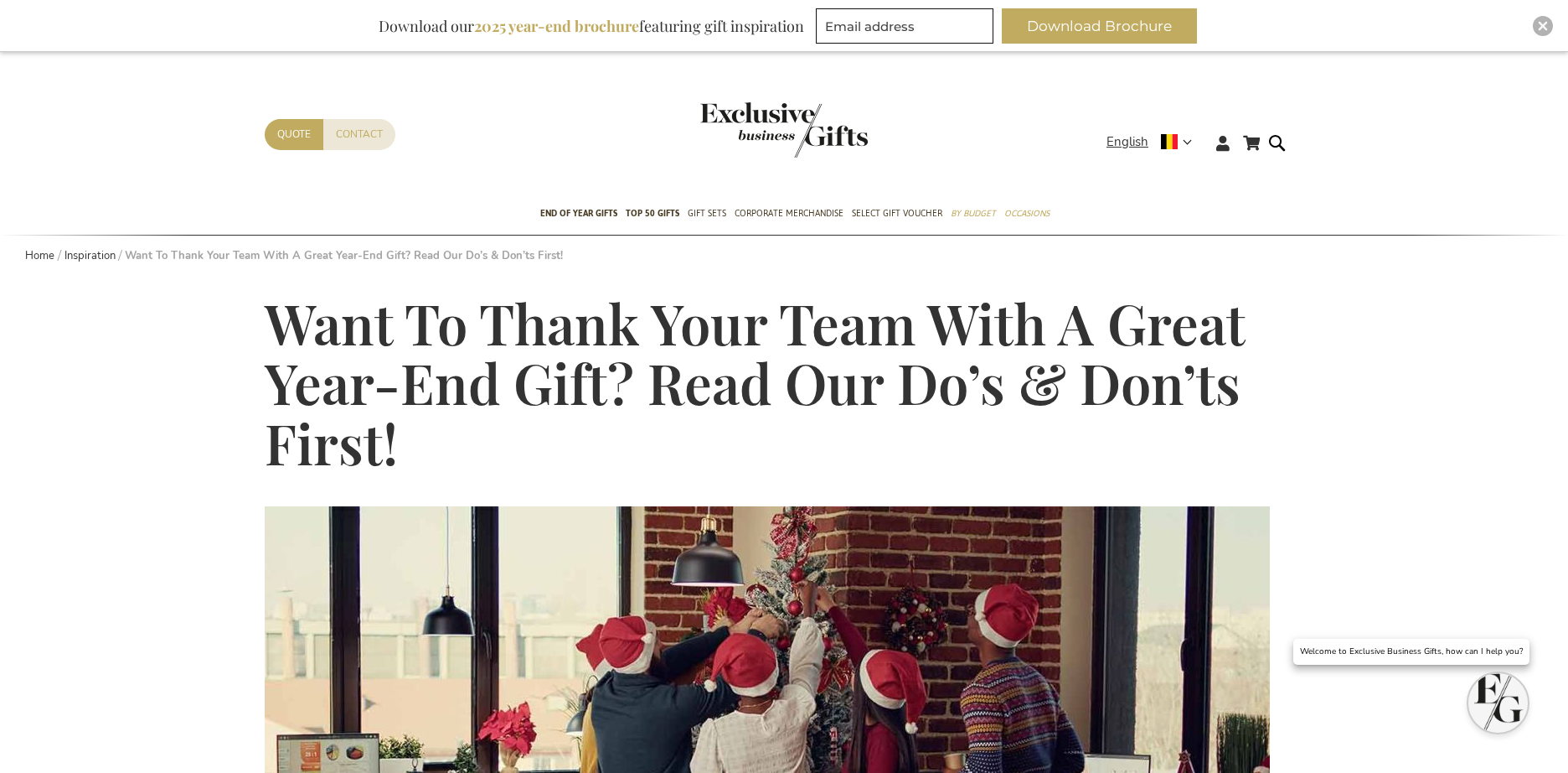
click at [1105, 143] on div "Contact Quote" at bounding box center [686, 156] width 842 height 74
drag, startPoint x: 776, startPoint y: 137, endPoint x: 806, endPoint y: 182, distance: 54.1
click at [775, 137] on img "store logo" at bounding box center [784, 129] width 167 height 55
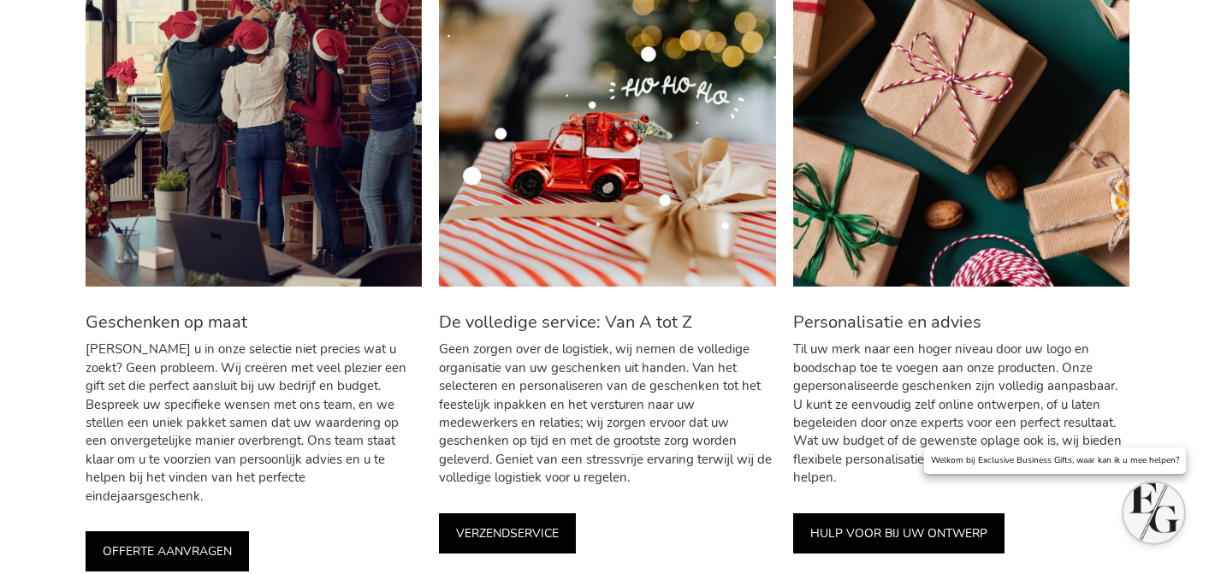
scroll to position [3810, 0]
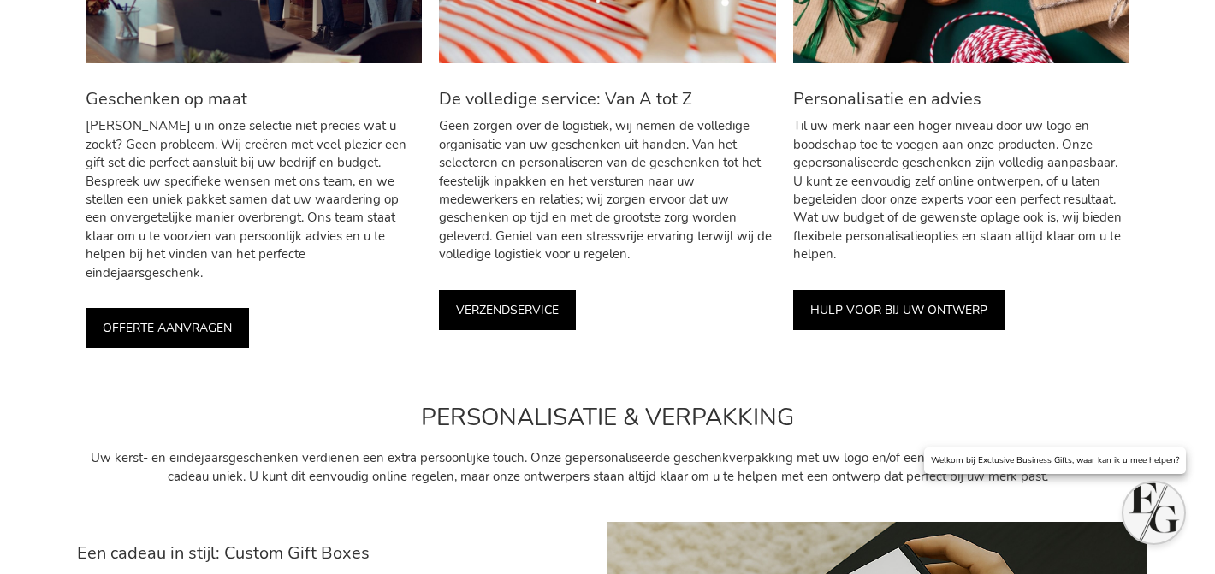
click at [535, 300] on link "VERZENDSERVICE" at bounding box center [507, 310] width 137 height 40
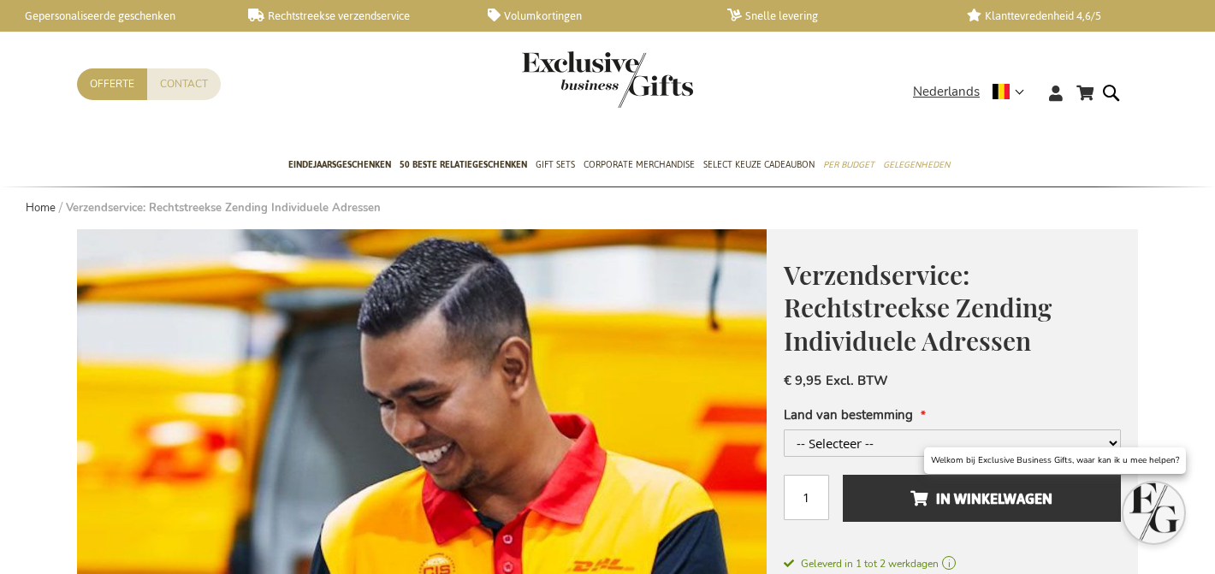
drag, startPoint x: 322, startPoint y: 162, endPoint x: 340, endPoint y: 121, distance: 43.7
click at [322, 162] on span "Eindejaarsgeschenken" at bounding box center [339, 165] width 103 height 18
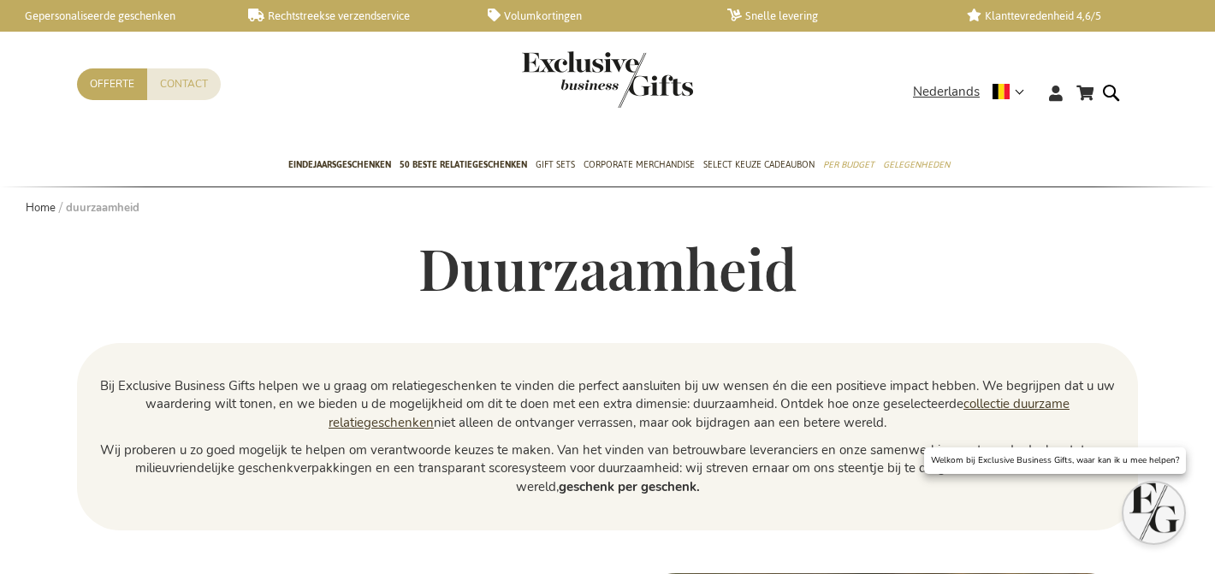
click at [1027, 406] on link "collectie duurzame relatiegeschenken" at bounding box center [698, 412] width 741 height 35
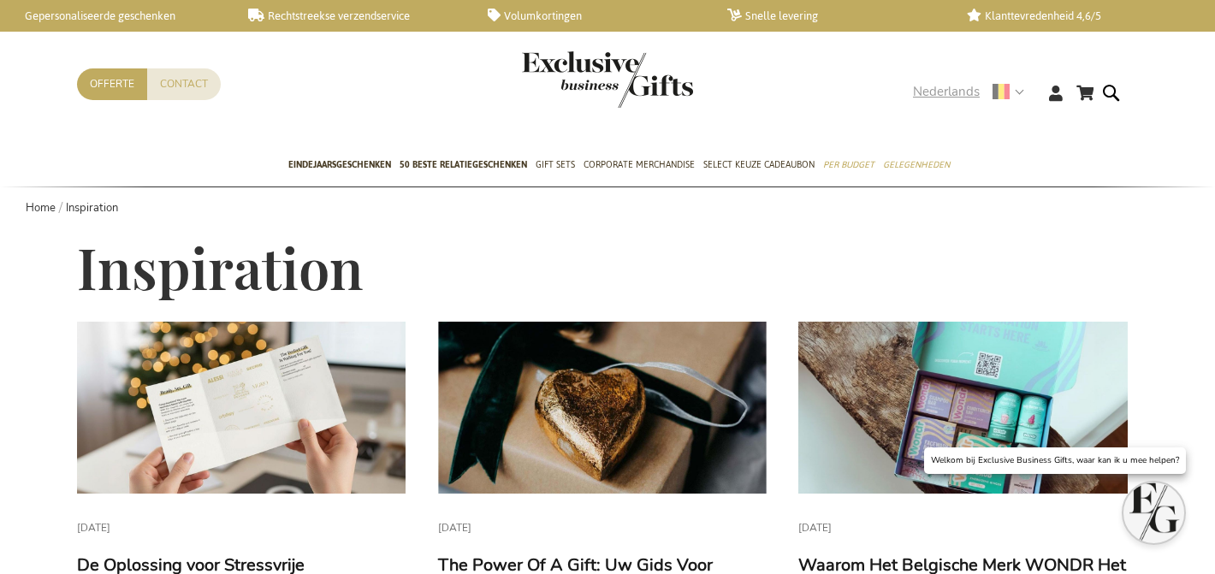
click at [942, 94] on span "Nederlands" at bounding box center [946, 92] width 67 height 20
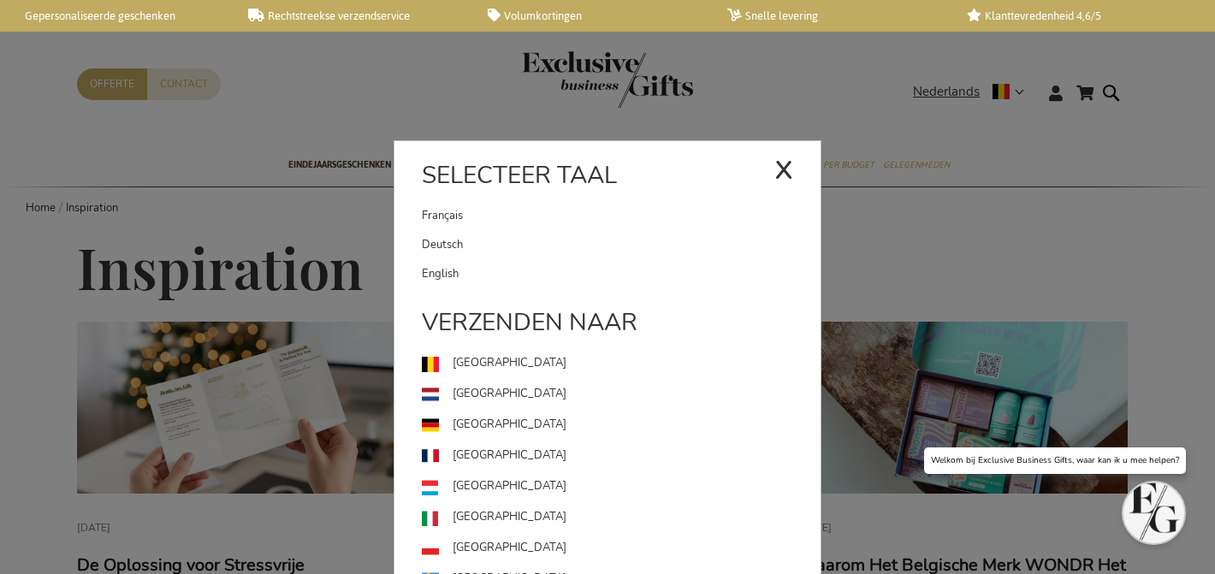
click at [470, 284] on link "English" at bounding box center [621, 273] width 399 height 29
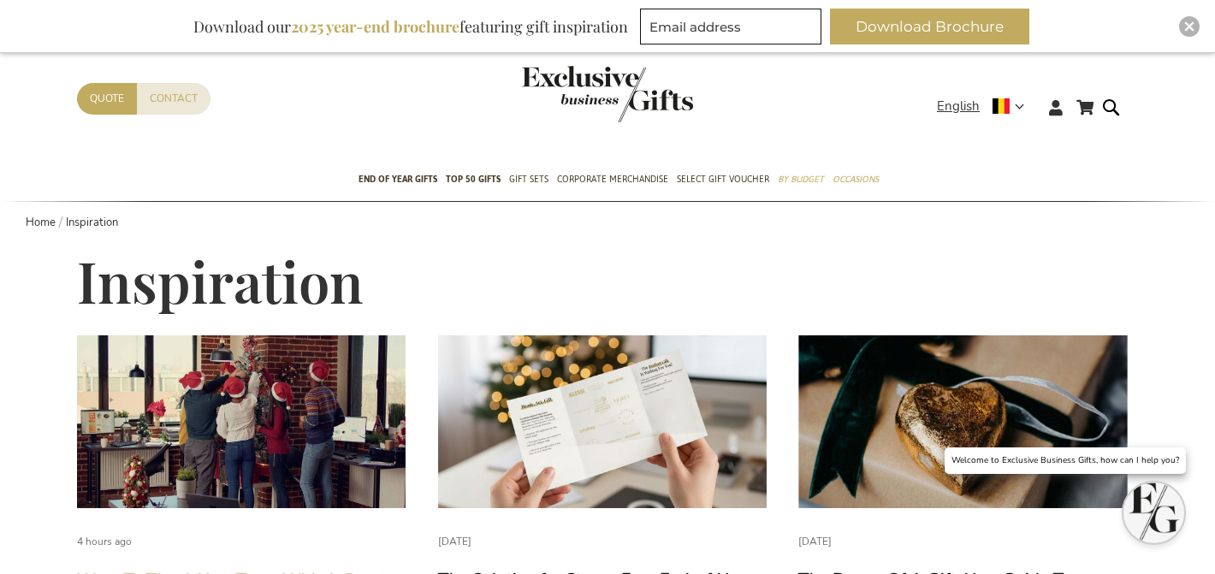
scroll to position [274, 0]
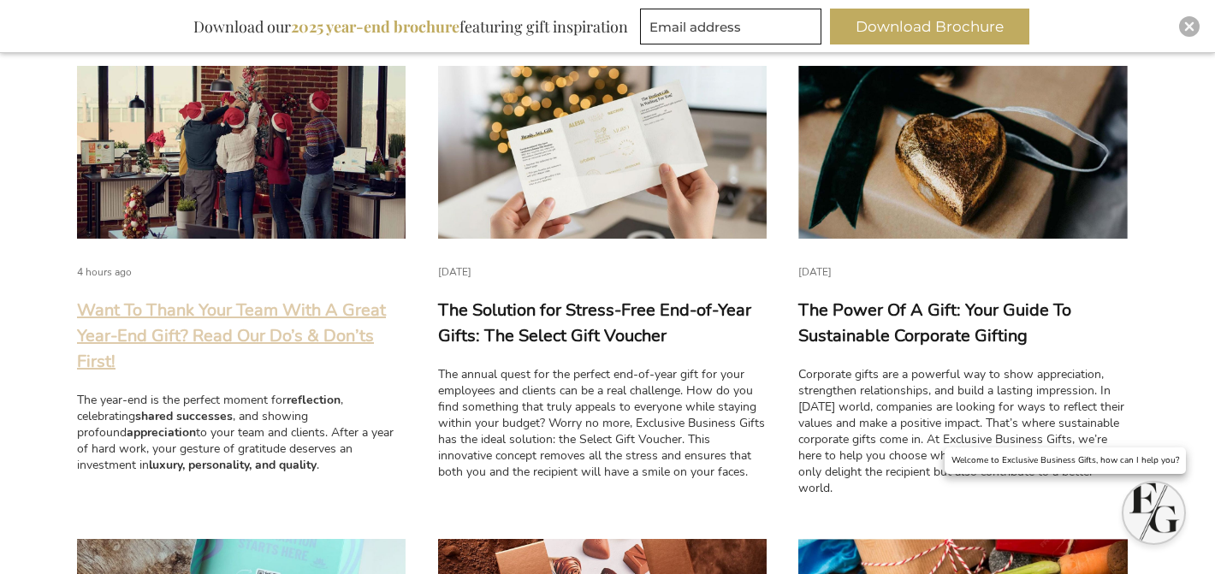
click at [298, 347] on link "Want To Thank Your Team With A Great Year-End Gift? Read Our Do’s & Don’ts Firs…" at bounding box center [231, 336] width 309 height 74
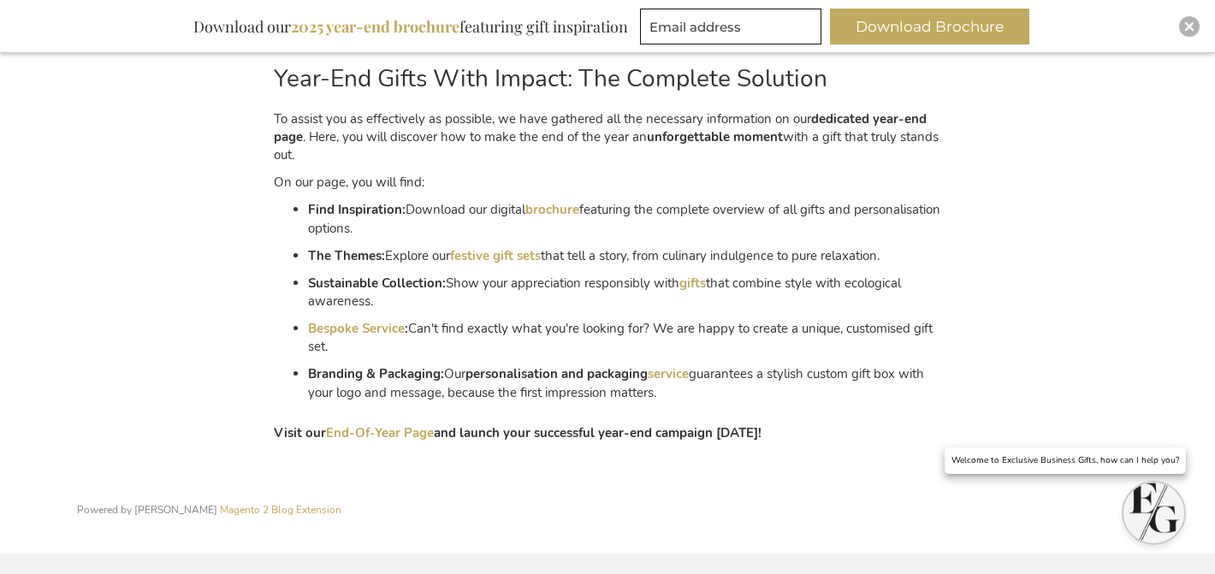
scroll to position [3330, 0]
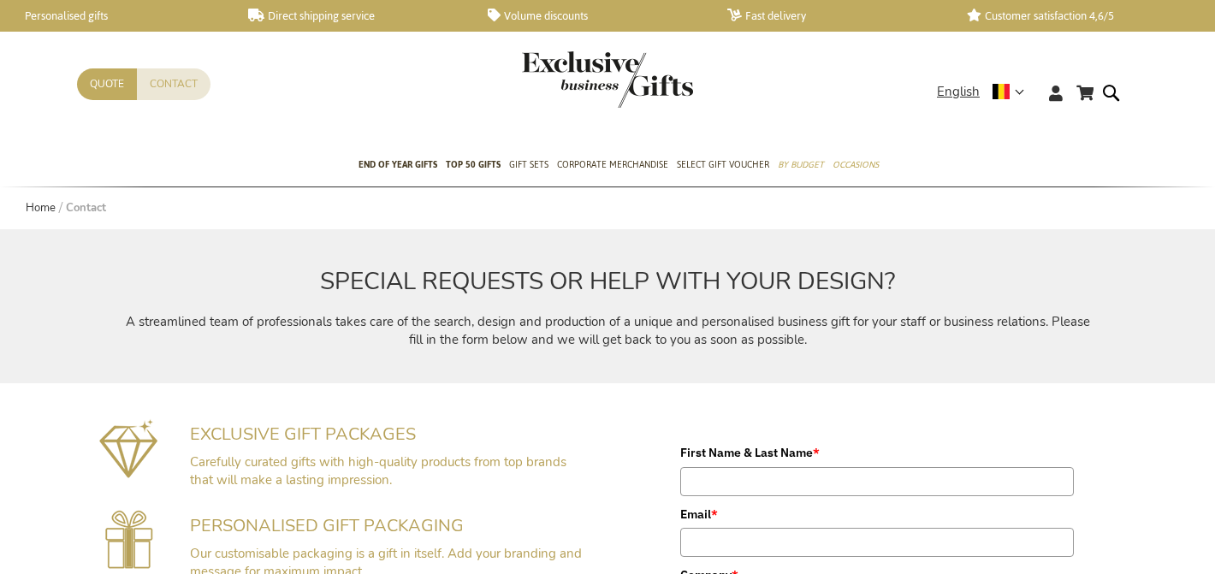
click at [950, 47] on header "My Cart Skip to Content Contact Quote Language English x Select language França…" at bounding box center [607, 72] width 1215 height 145
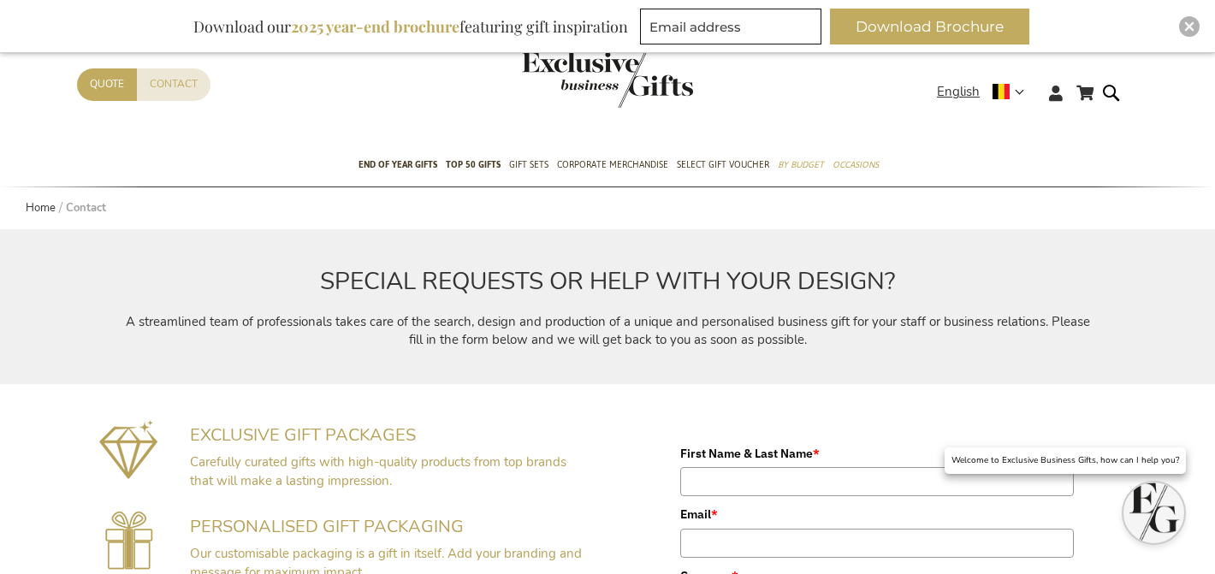
click at [948, 80] on header "My Cart Skip to Content Contact Quote Language English x Select language França…" at bounding box center [607, 72] width 1215 height 145
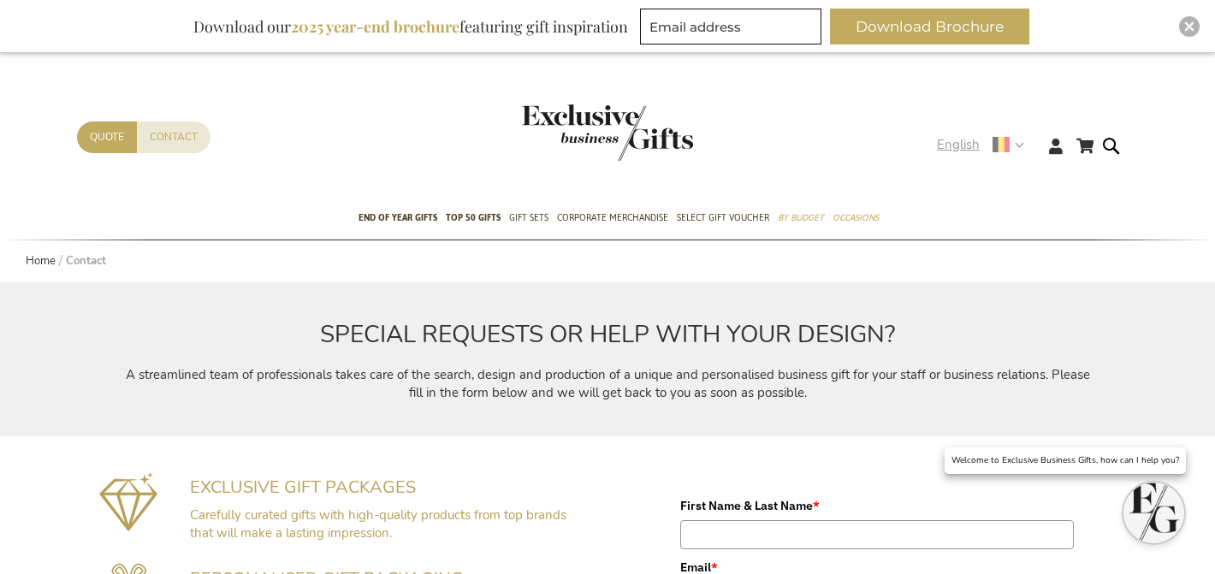
click at [950, 141] on span "English" at bounding box center [958, 145] width 43 height 20
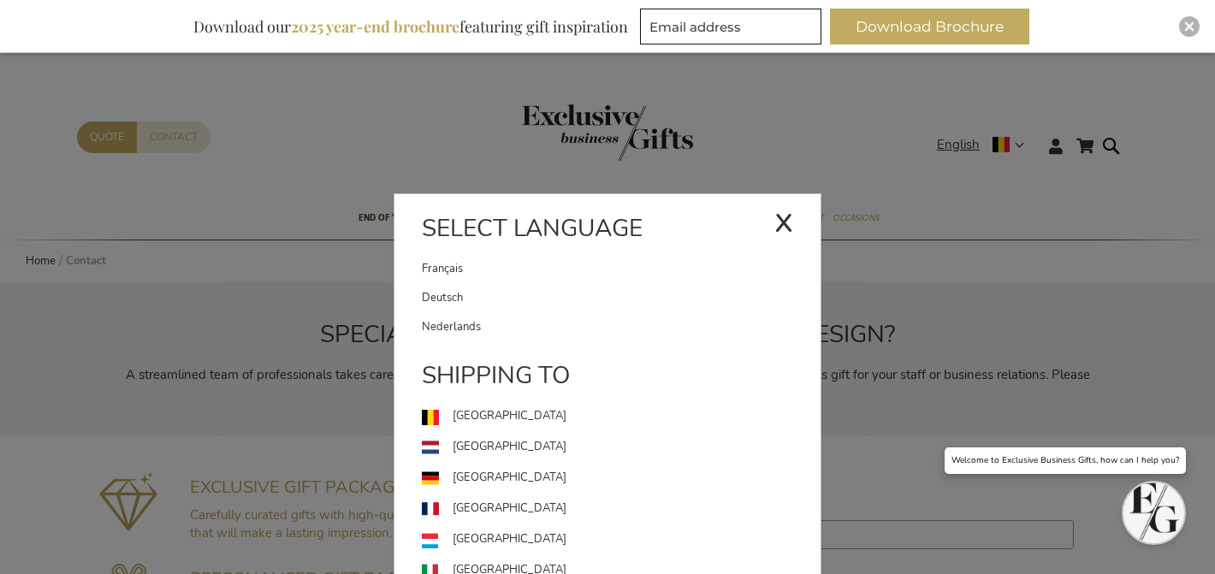
drag, startPoint x: 566, startPoint y: 322, endPoint x: 564, endPoint y: 314, distance: 8.9
click at [566, 322] on link "Nederlands" at bounding box center [621, 326] width 399 height 29
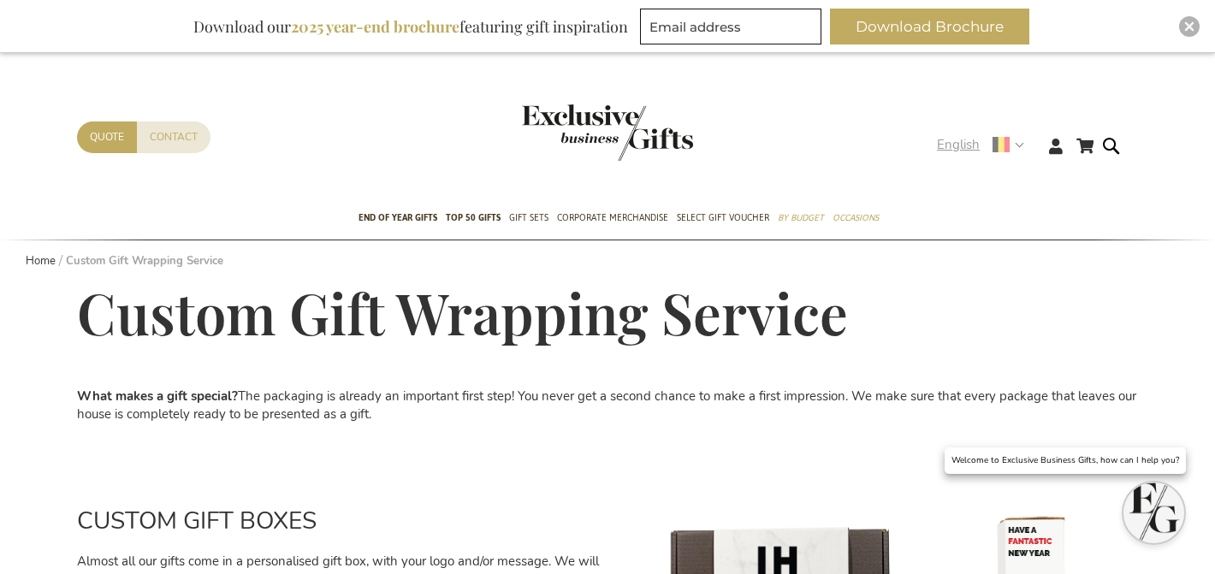
drag, startPoint x: 953, startPoint y: 148, endPoint x: 915, endPoint y: 174, distance: 46.0
click at [952, 148] on span "English" at bounding box center [958, 145] width 43 height 20
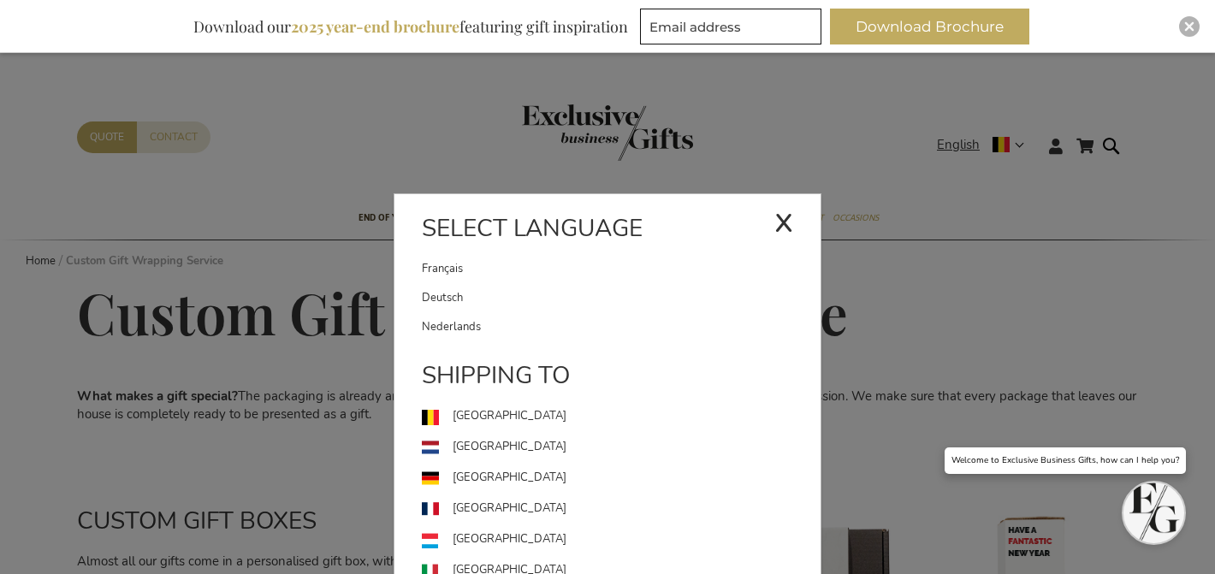
click at [571, 327] on link "Nederlands" at bounding box center [621, 326] width 399 height 29
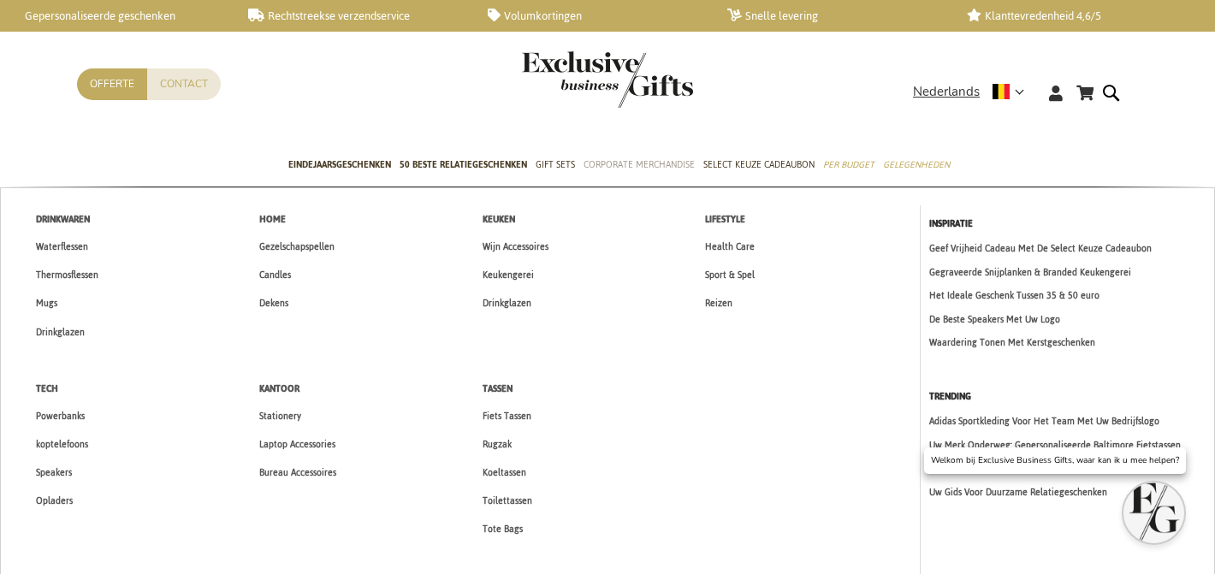
click at [681, 159] on span "Corporate Merchandise" at bounding box center [638, 165] width 111 height 18
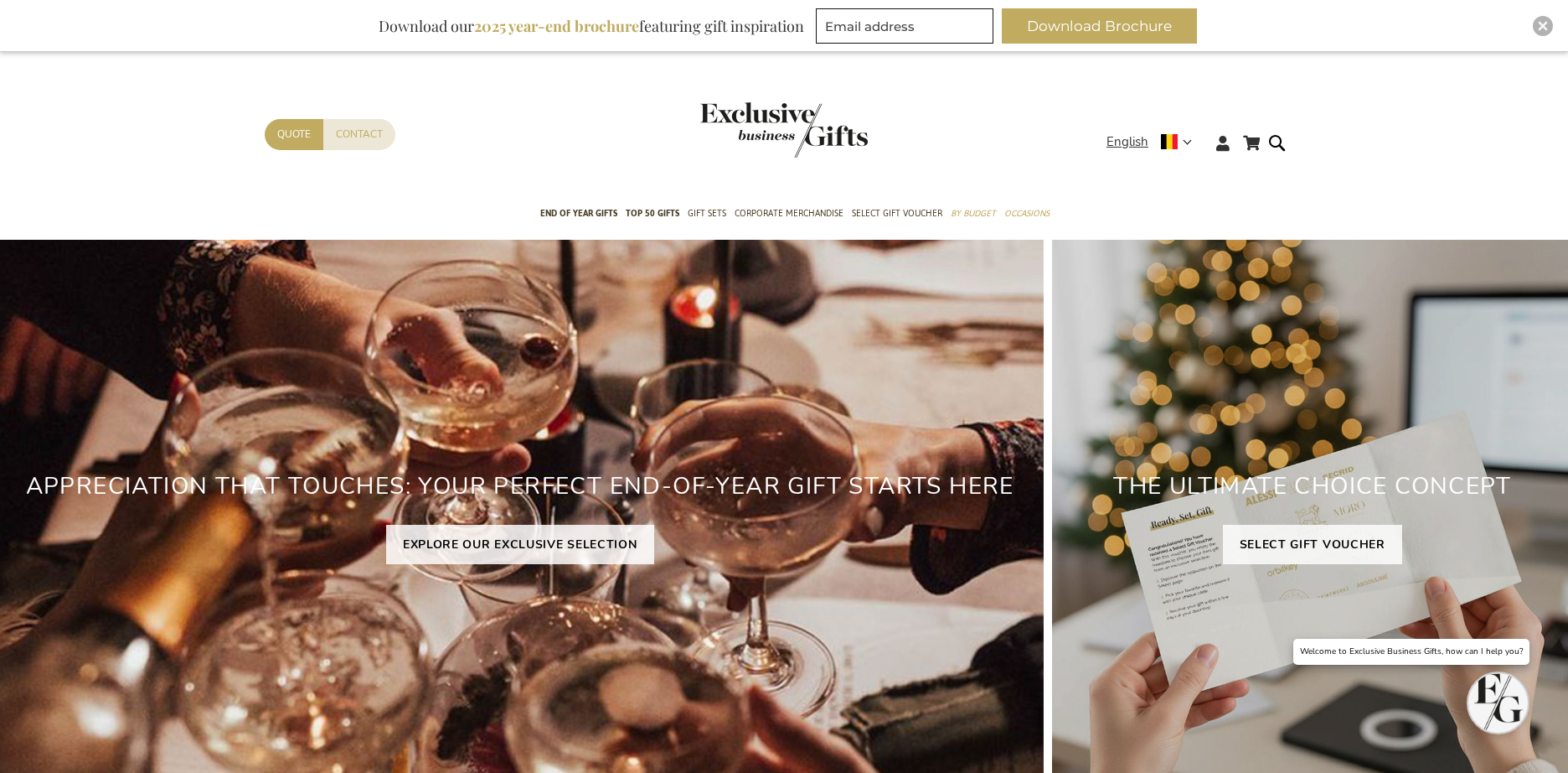
click at [1121, 129] on div "My Cart My Cart 0 Close You have no items in your shopping cart. Skip to Conten…" at bounding box center [784, 156] width 1066 height 74
click at [1117, 137] on span "English" at bounding box center [1127, 142] width 42 height 20
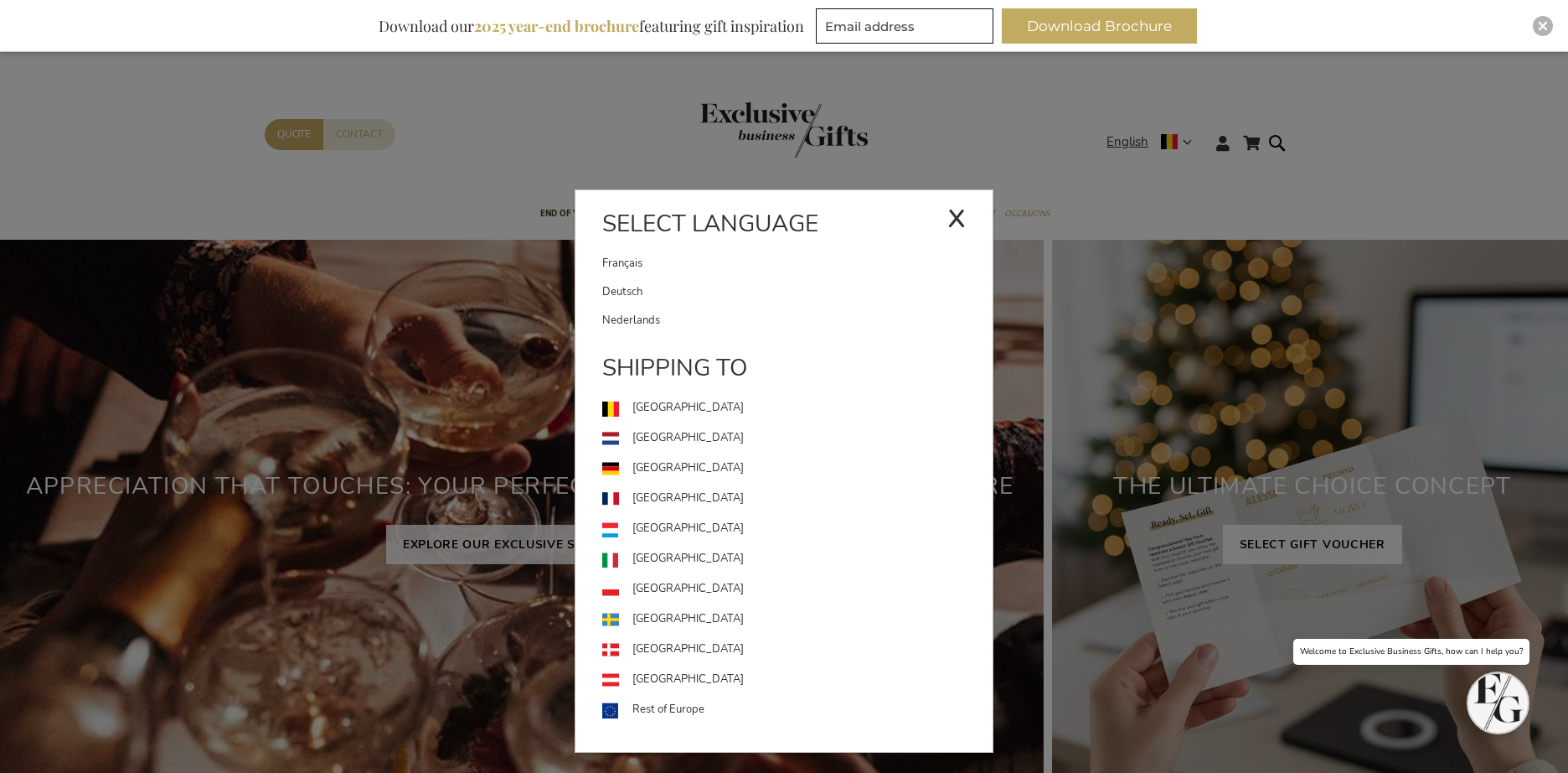
click at [747, 318] on link "Nederlands" at bounding box center [797, 319] width 391 height 28
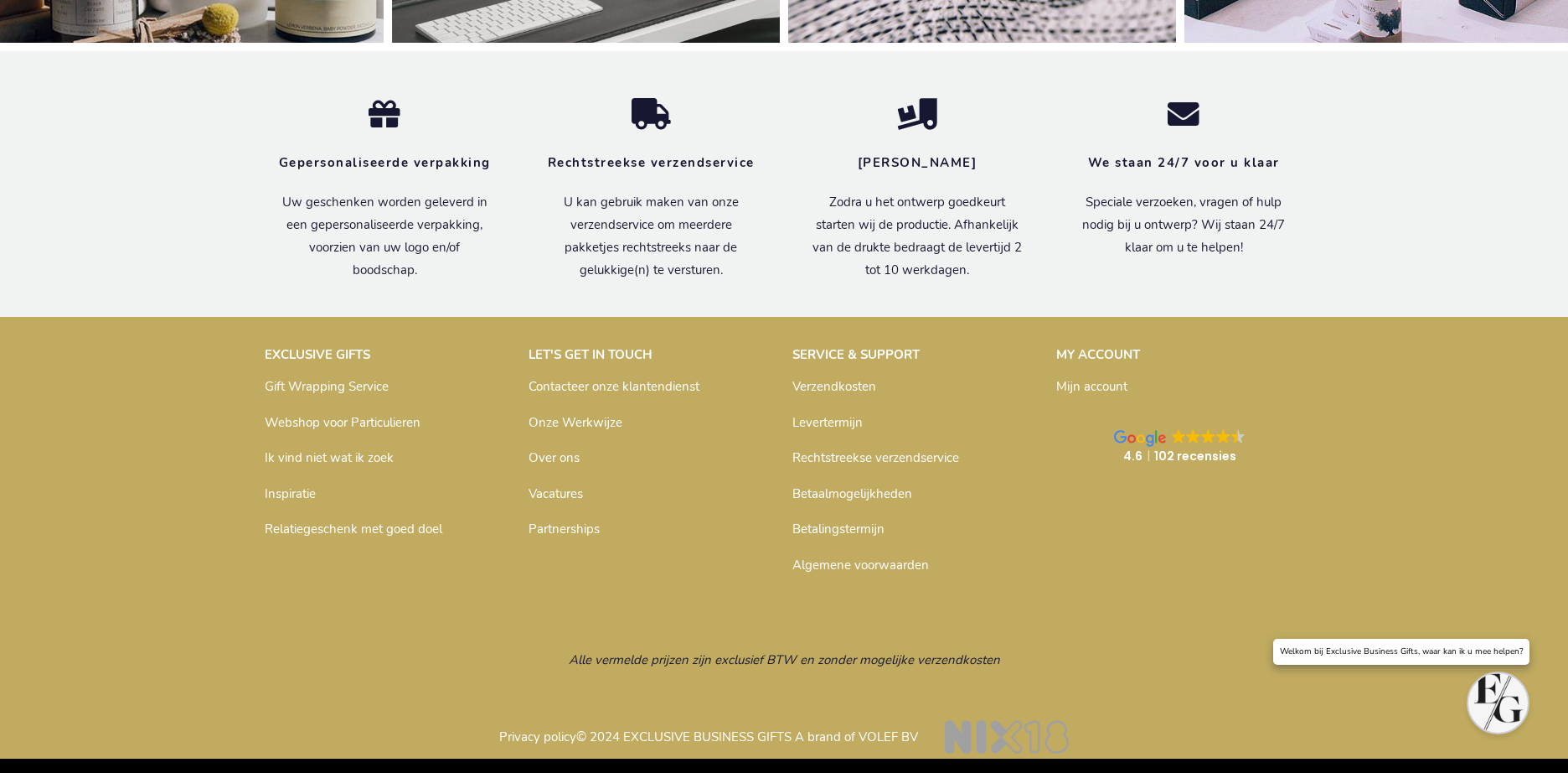
scroll to position [5562, 0]
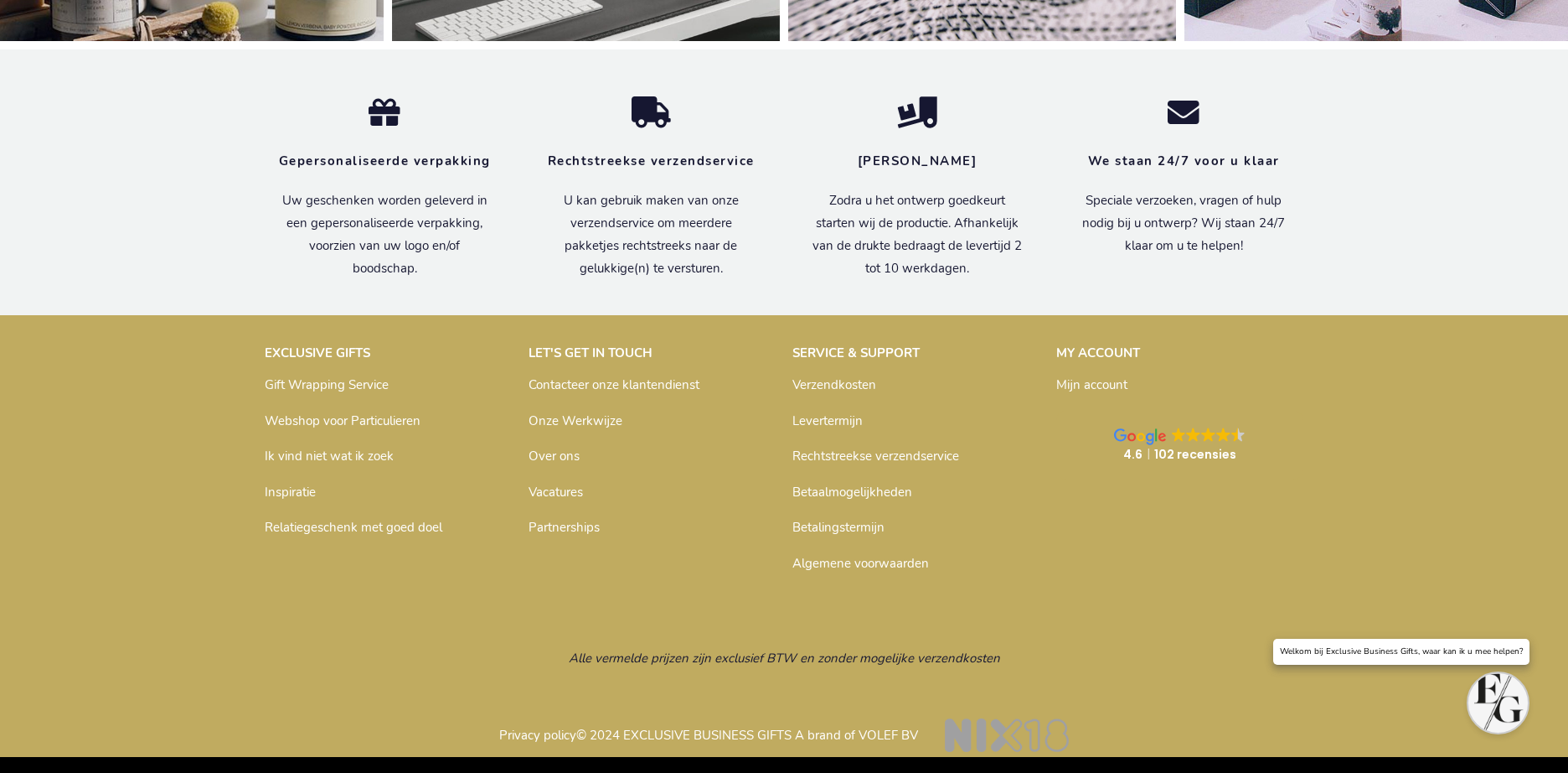
click at [303, 501] on link "Inspiratie" at bounding box center [290, 492] width 51 height 17
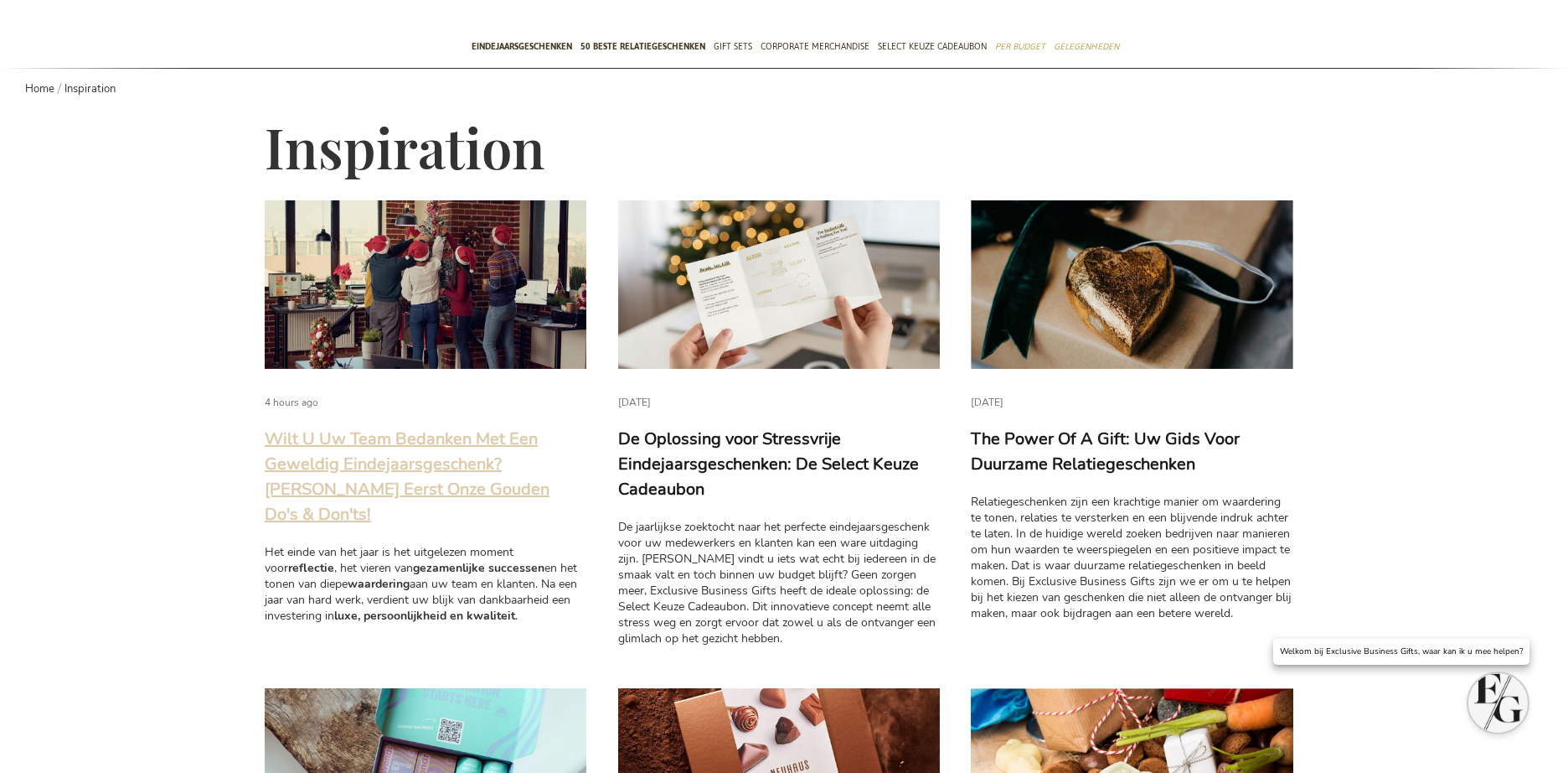
click at [339, 481] on link "Wilt U Uw Team Bedanken Met Een Geweldig Eindejaarsgeschenk? Lees Eerst Onze Go…" at bounding box center [406, 476] width 285 height 98
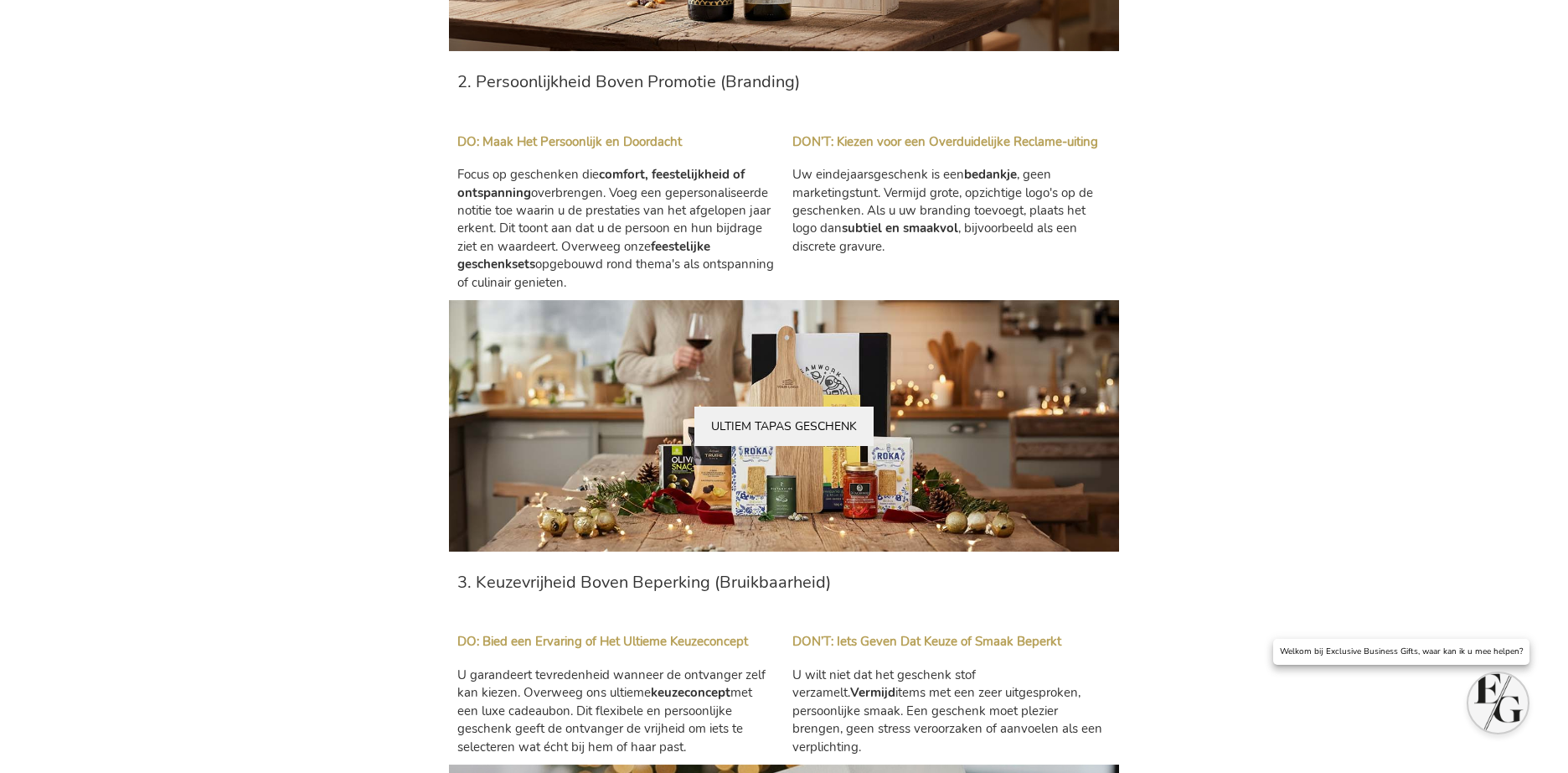
scroll to position [1458, 0]
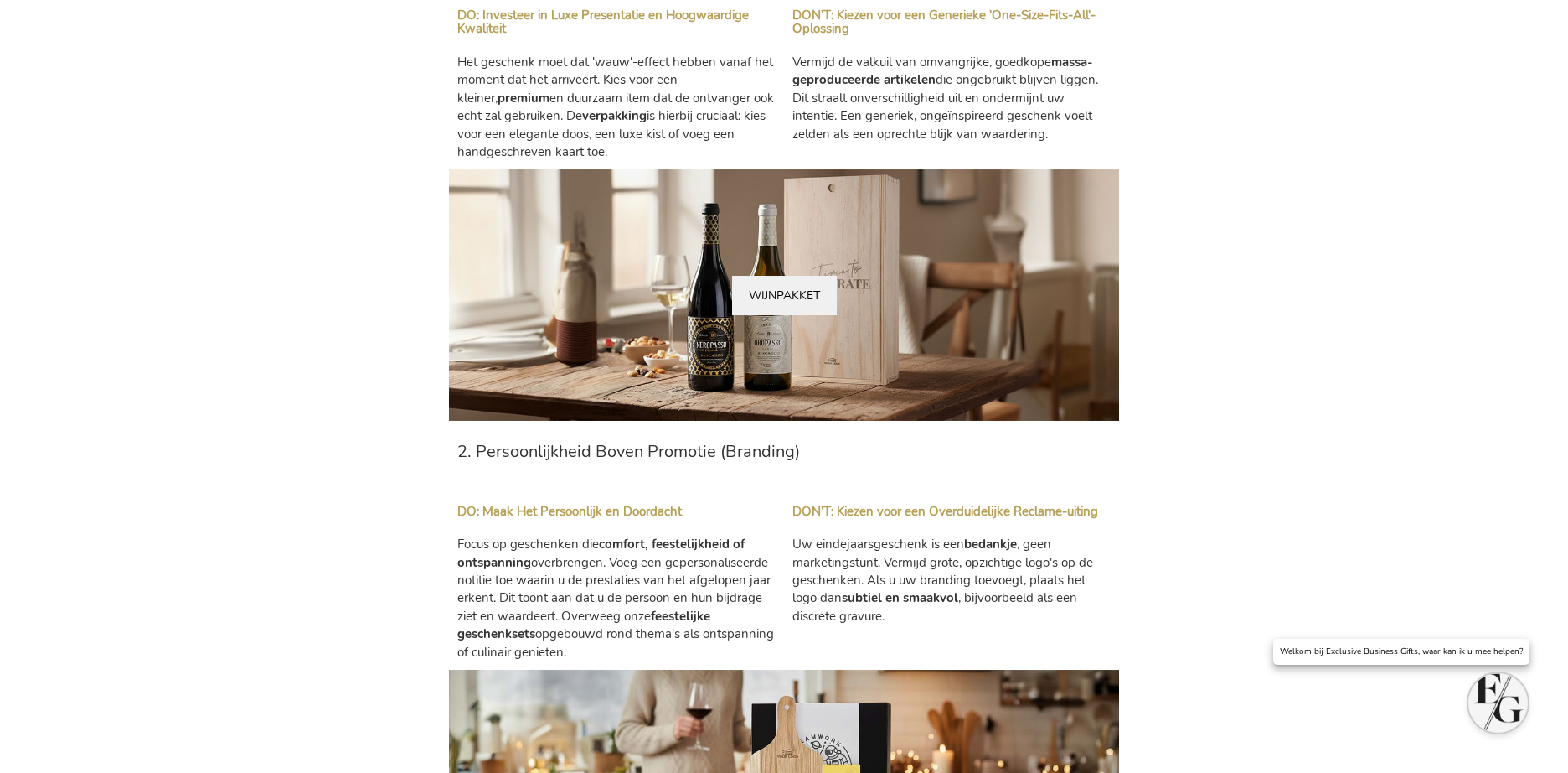
click at [403, 136] on div "4 hours ago Wilt U Uw Team Bedanken Met Een Geweldig Eindejaarsgeschenk? Lees E…" at bounding box center [784, 686] width 1039 height 3259
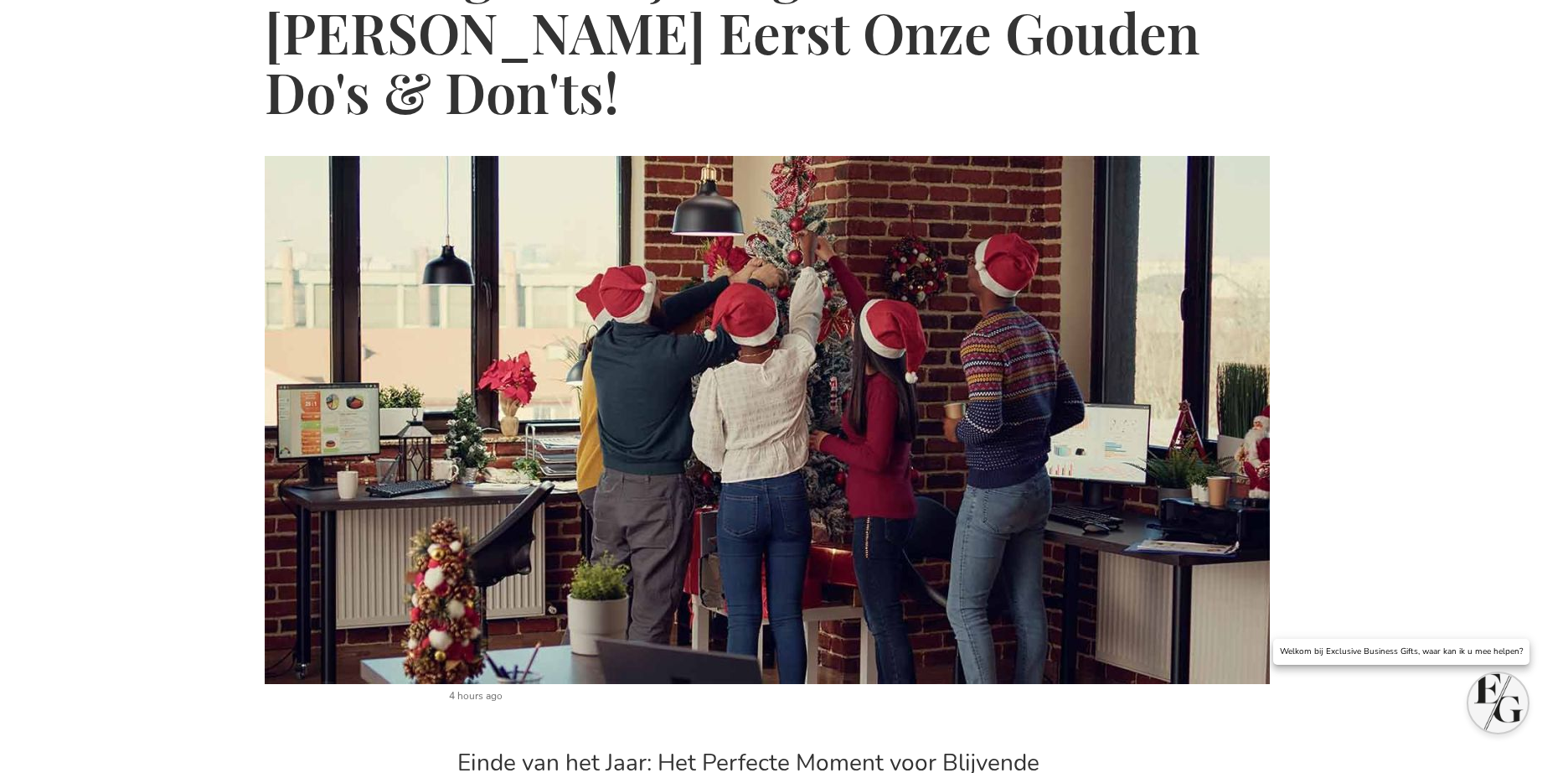
scroll to position [0, 0]
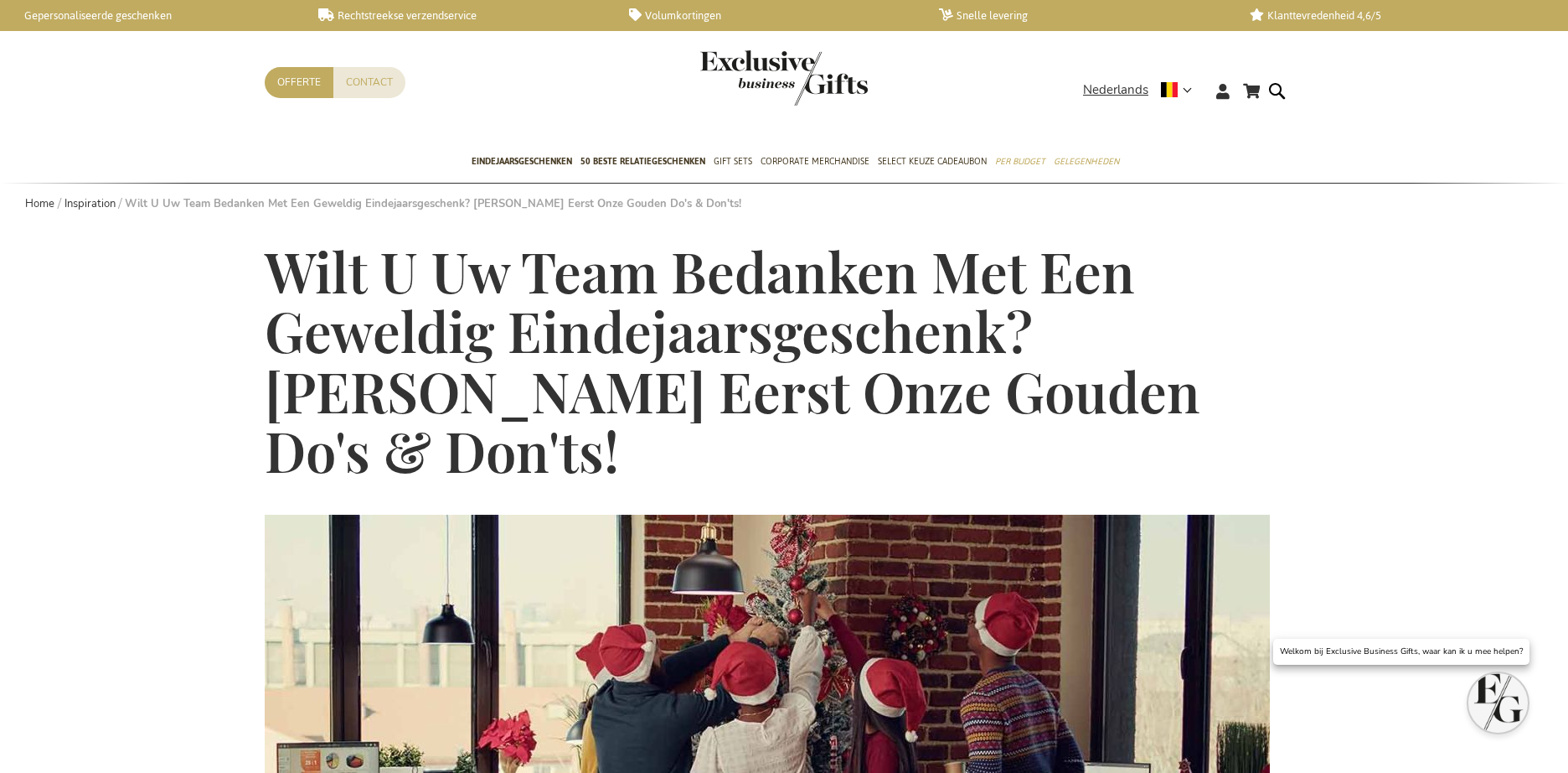
click at [624, 297] on span "Wilt U Uw Team Bedanken Met Een Geweldig Eindejaarsgeschenk? Lees Eerst Onze Go…" at bounding box center [732, 361] width 935 height 252
click at [625, 297] on span "Wilt U Uw Team Bedanken Met Een Geweldig Eindejaarsgeschenk? Lees Eerst Onze Go…" at bounding box center [732, 361] width 935 height 252
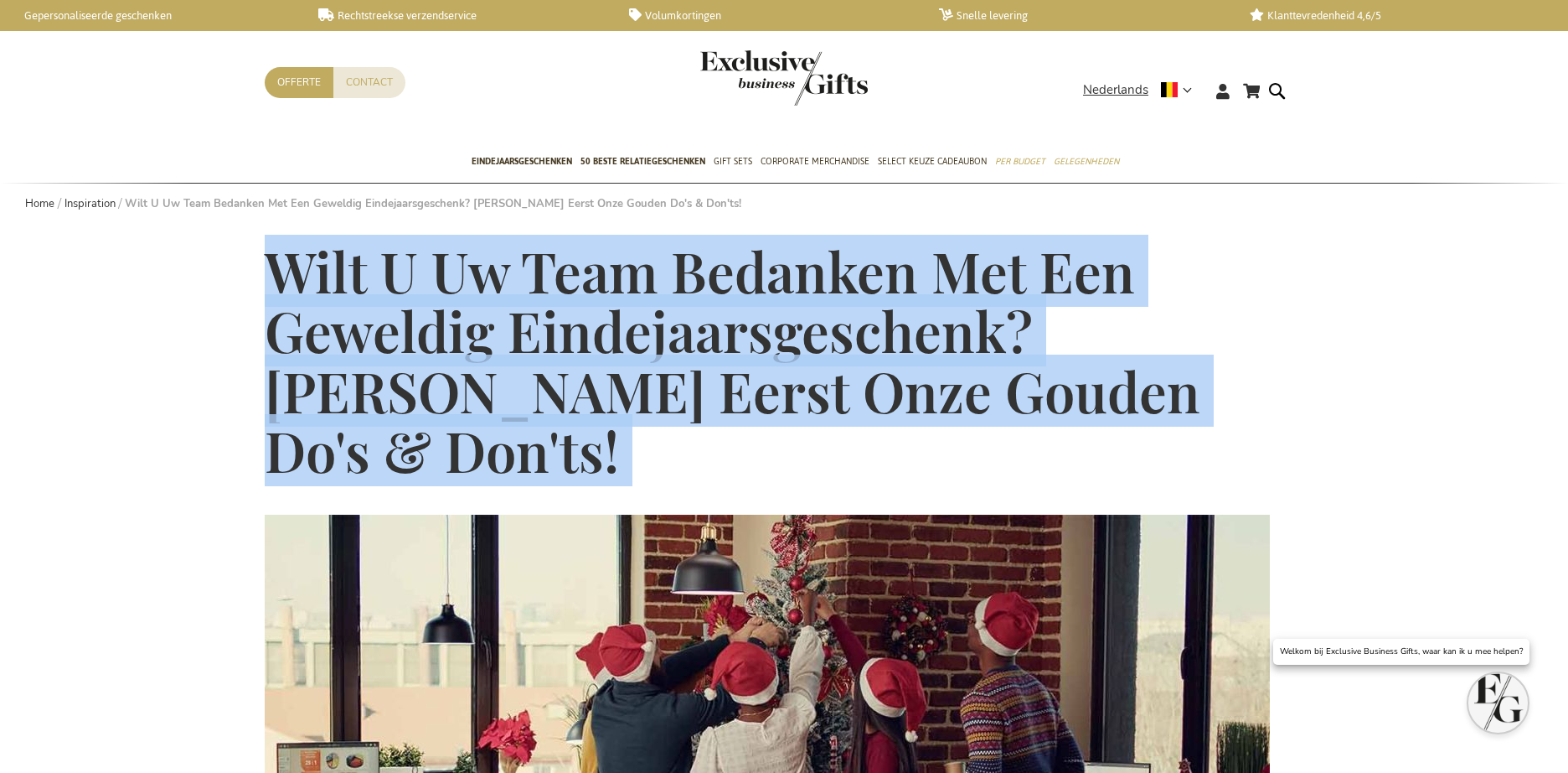
click at [625, 297] on span "Wilt U Uw Team Bedanken Met Een Geweldig Eindejaarsgeschenk? Lees Eerst Onze Go…" at bounding box center [732, 361] width 935 height 252
copy main "Wilt U Uw Team Bedanken Met Een Geweldig Eindejaarsgeschenk? Lees Eerst Onze Go…"
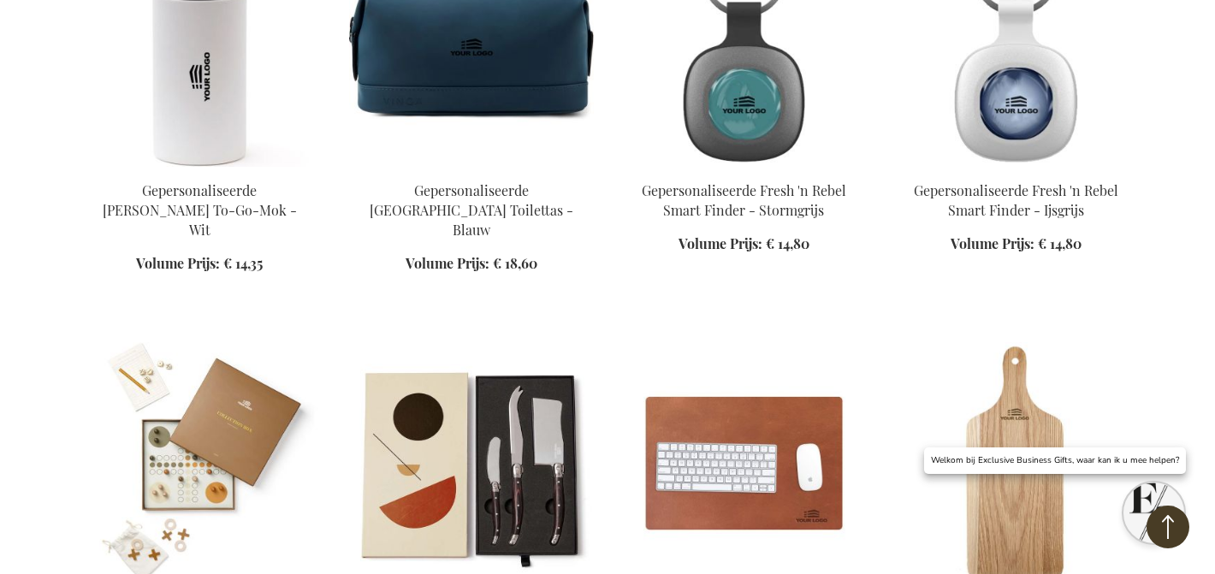
scroll to position [594, 0]
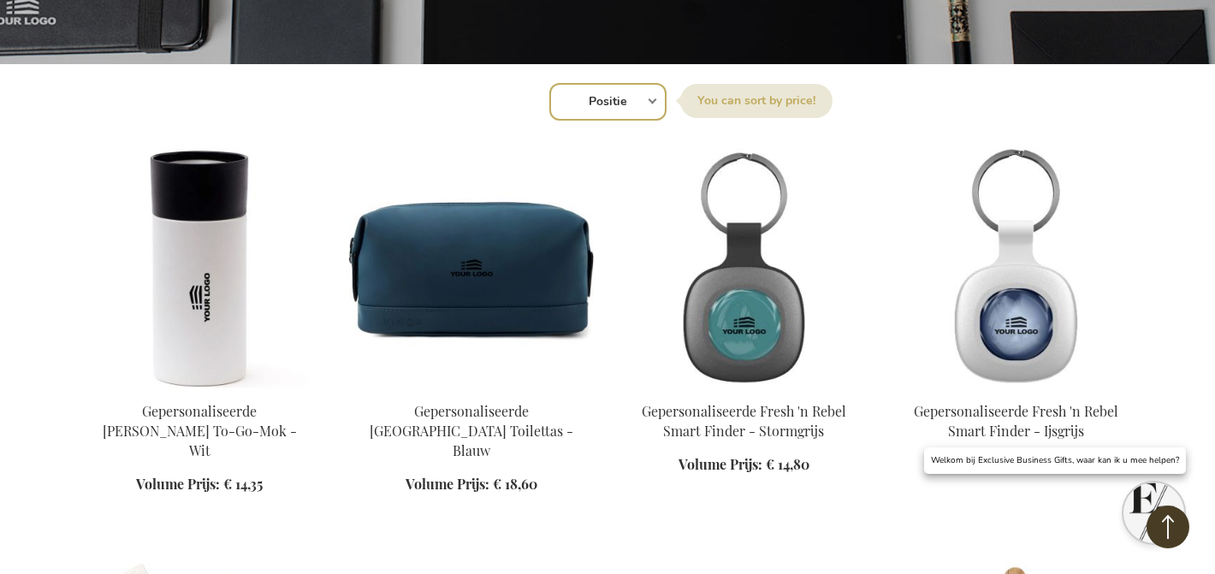
click at [604, 97] on select "Positie Best Sellers Meest bekeken Nieuw Biggest Saving Price: low to high Pric…" at bounding box center [607, 102] width 117 height 38
select select "new"
click at [549, 83] on select "Positie Best Sellers Meest bekeken Nieuw Biggest Saving Price: low to high Pric…" at bounding box center [607, 102] width 117 height 38
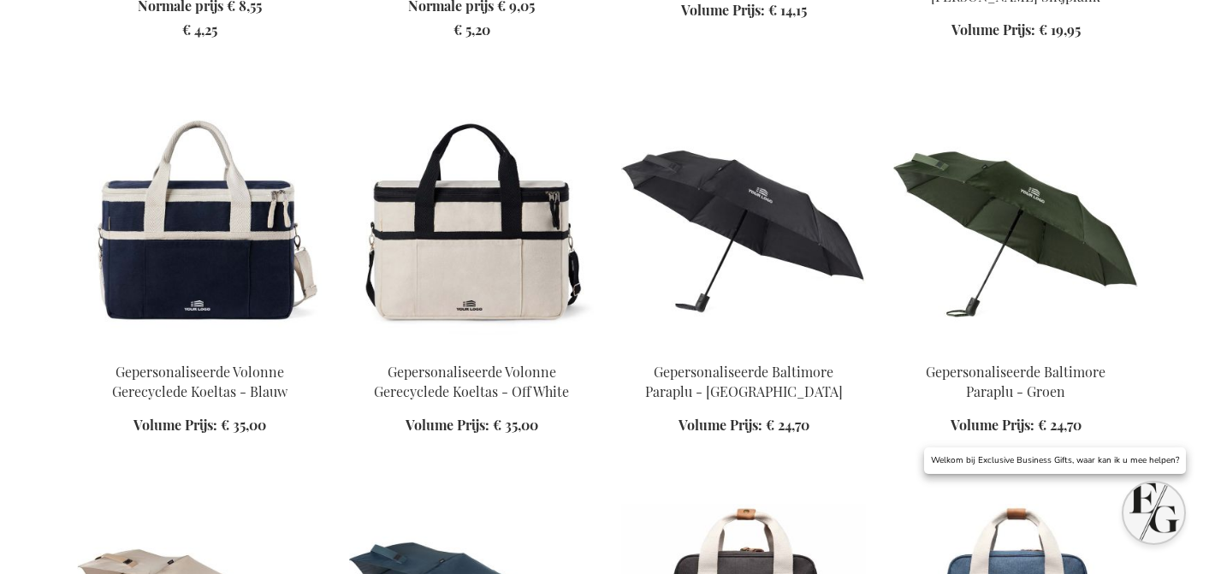
scroll to position [508, 0]
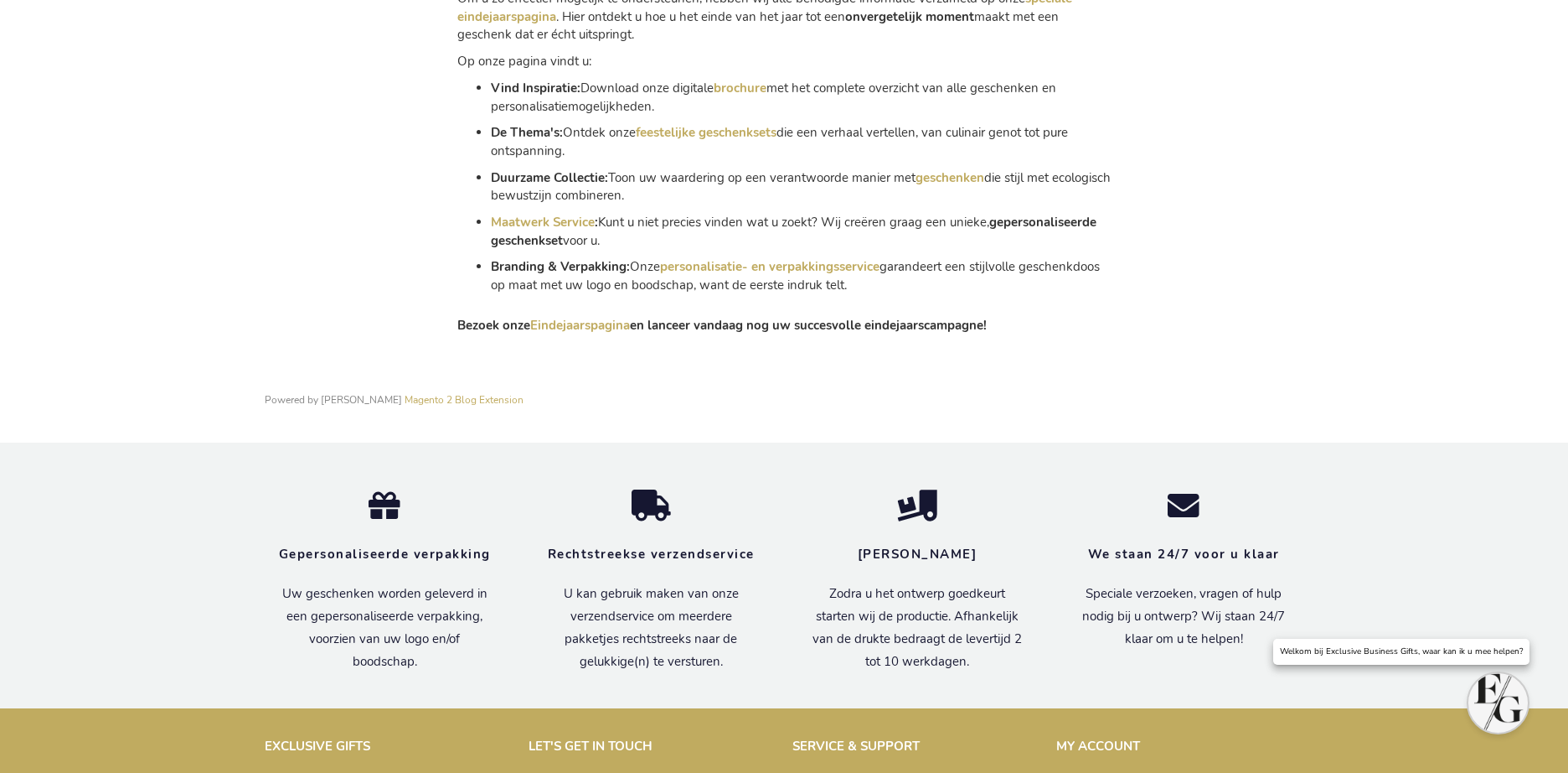
scroll to position [3199, 0]
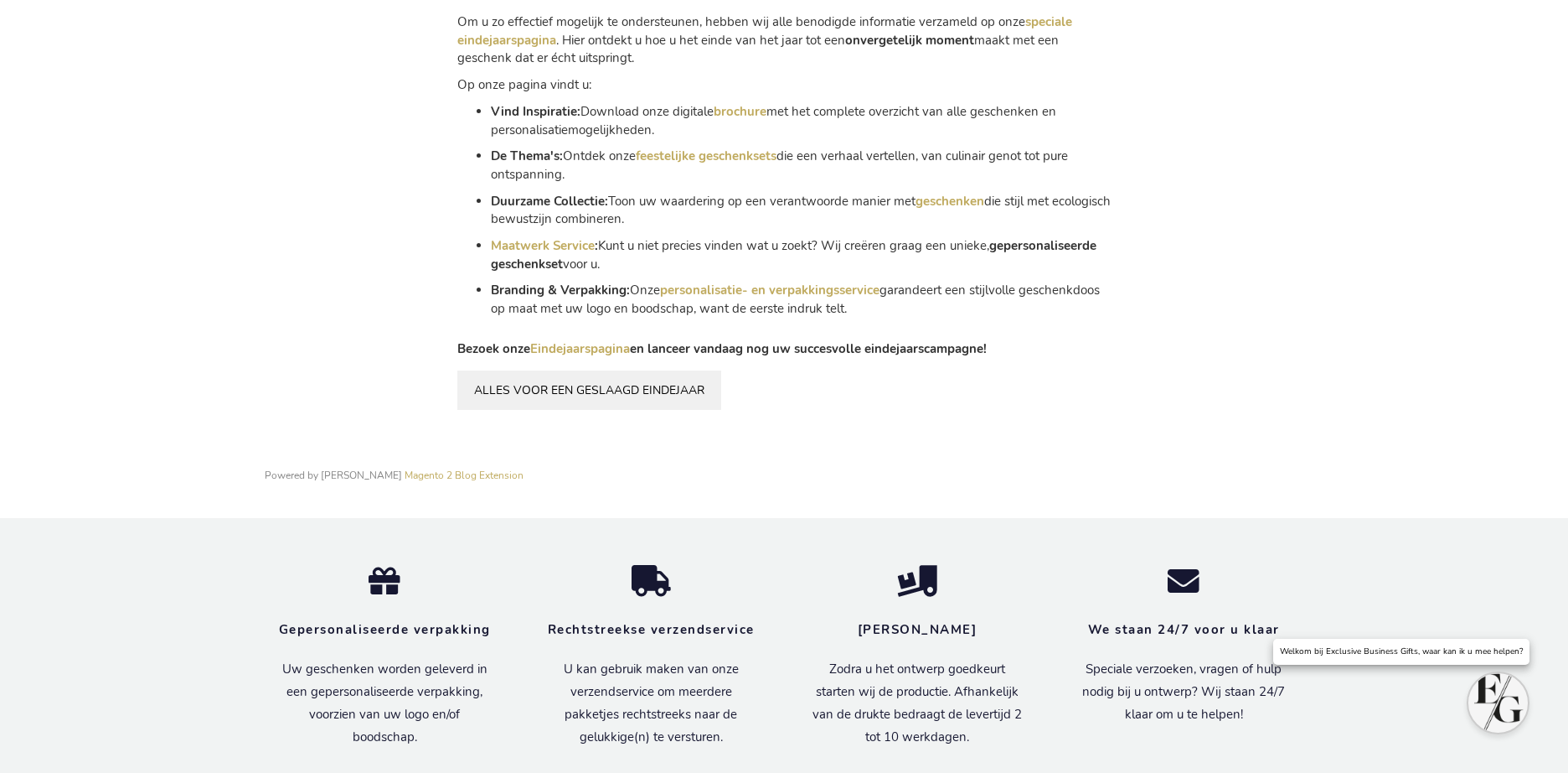
scroll to position [3487, 0]
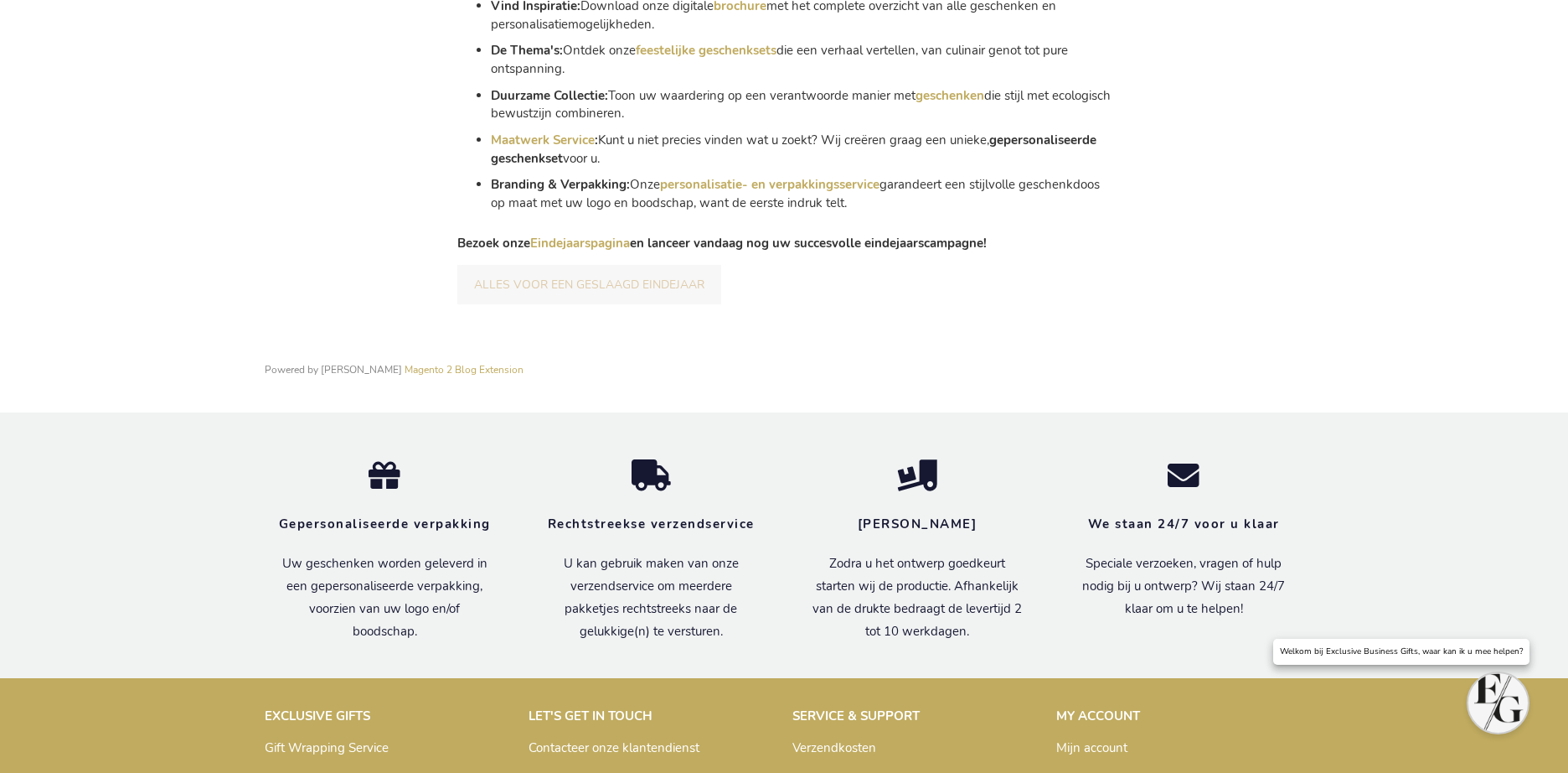
click at [525, 265] on link "ALLES VOOR EEN GESLAAGD EINDEJAAR" at bounding box center [589, 284] width 263 height 39
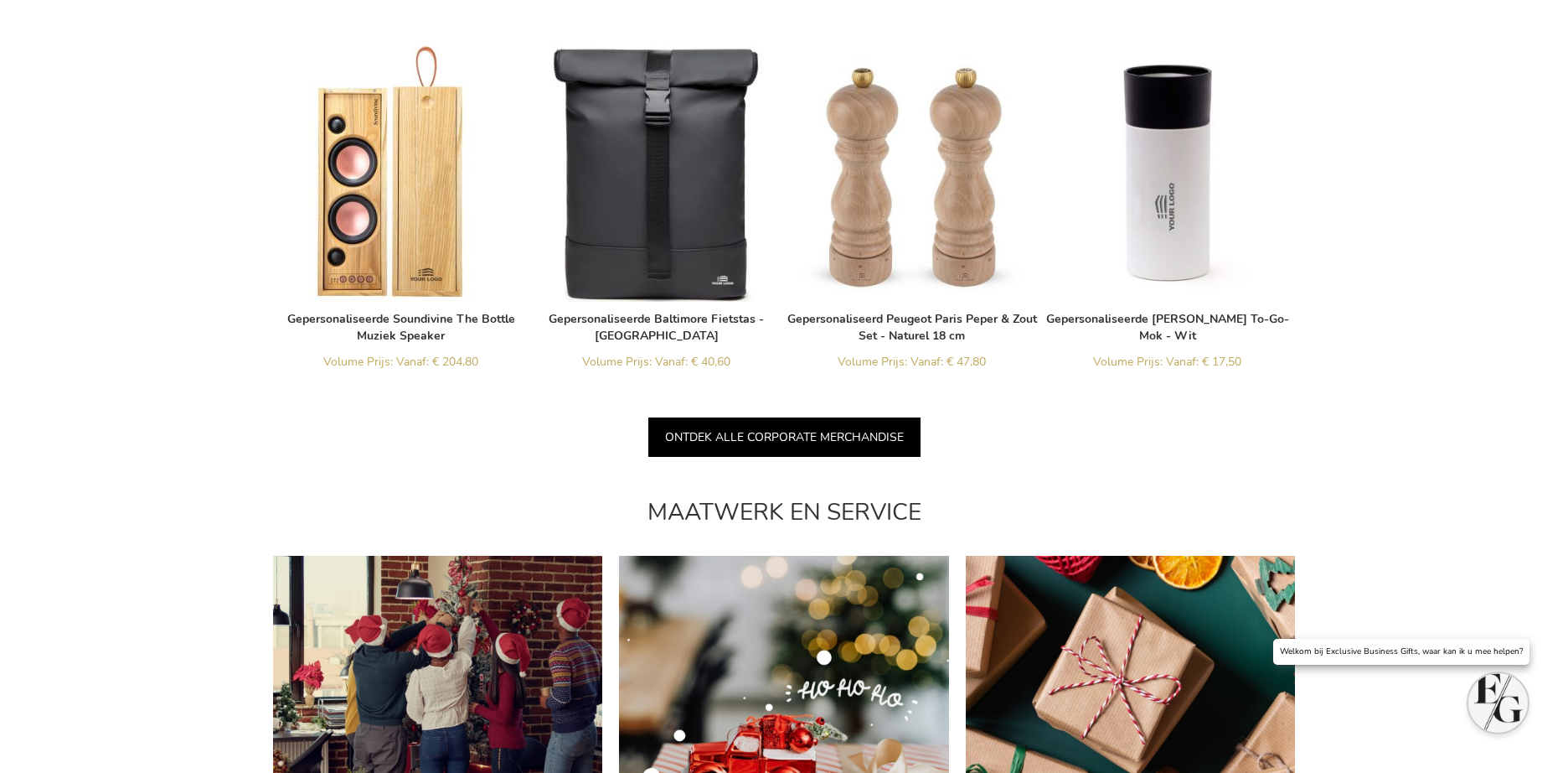
scroll to position [3172, 0]
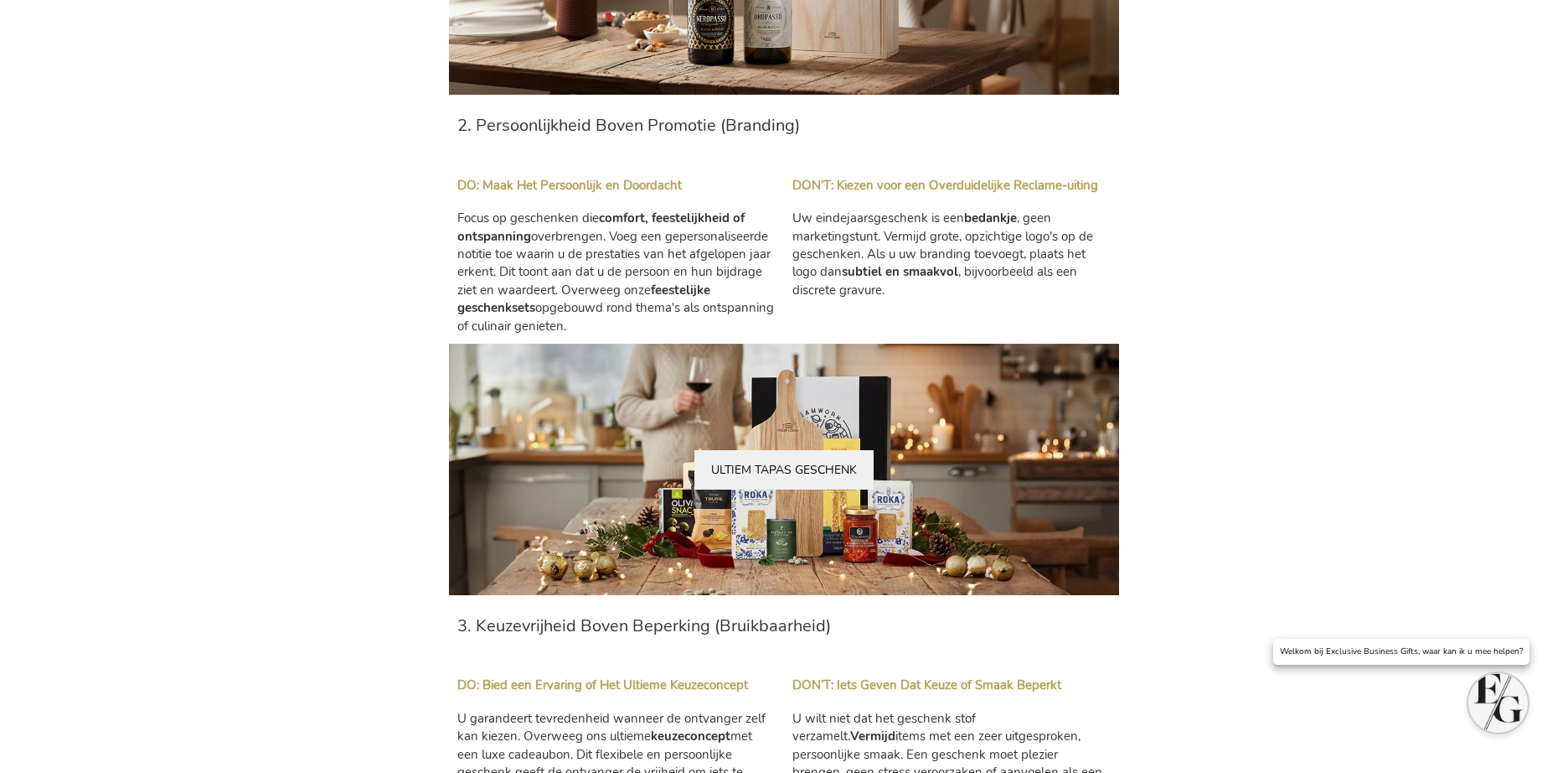
scroll to position [1469, 0]
